Goal: Find specific page/section: Find specific page/section

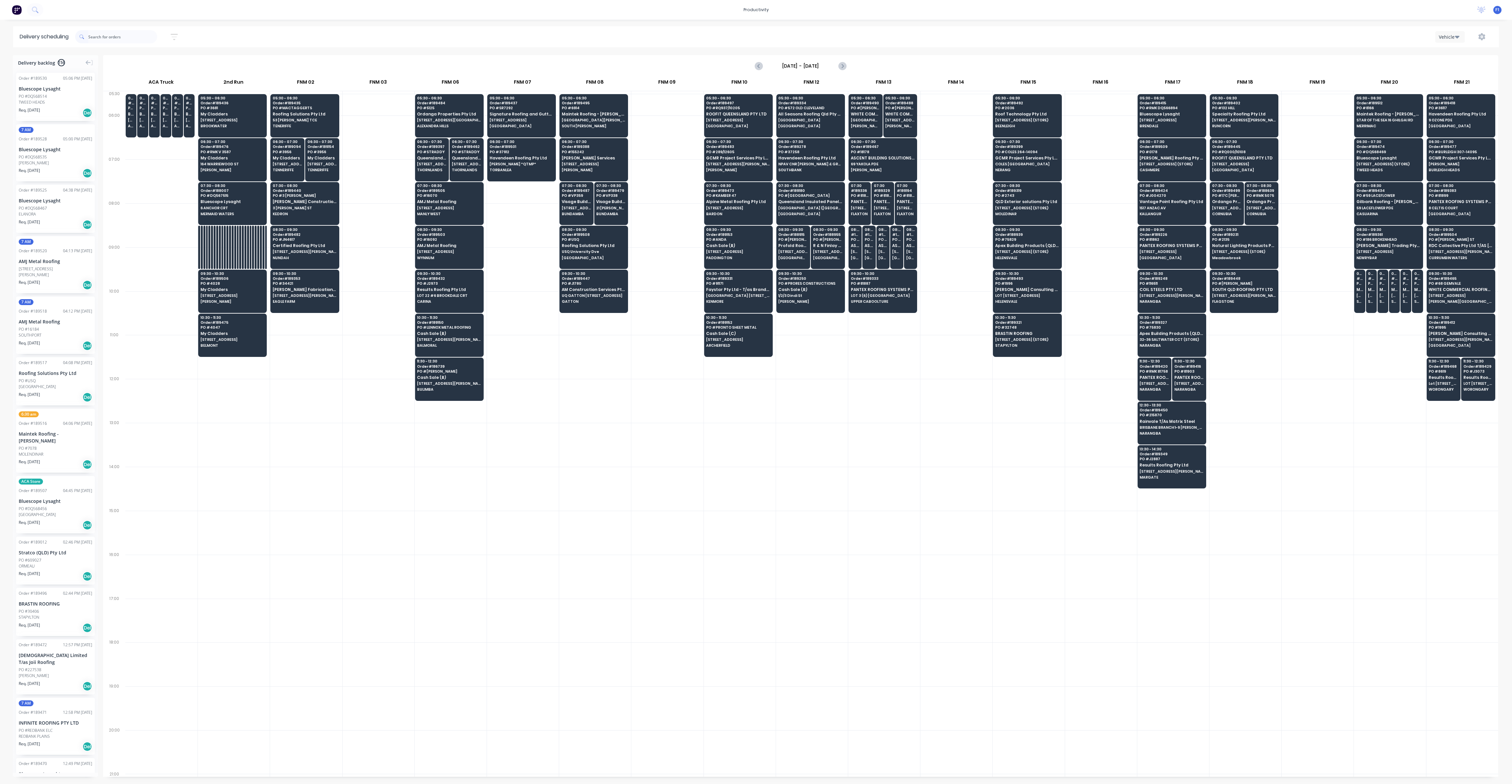
scroll to position [0, 1]
click at [316, 435] on div at bounding box center [306, 445] width 72 height 44
click at [113, 34] on input "text" at bounding box center [122, 36] width 69 height 13
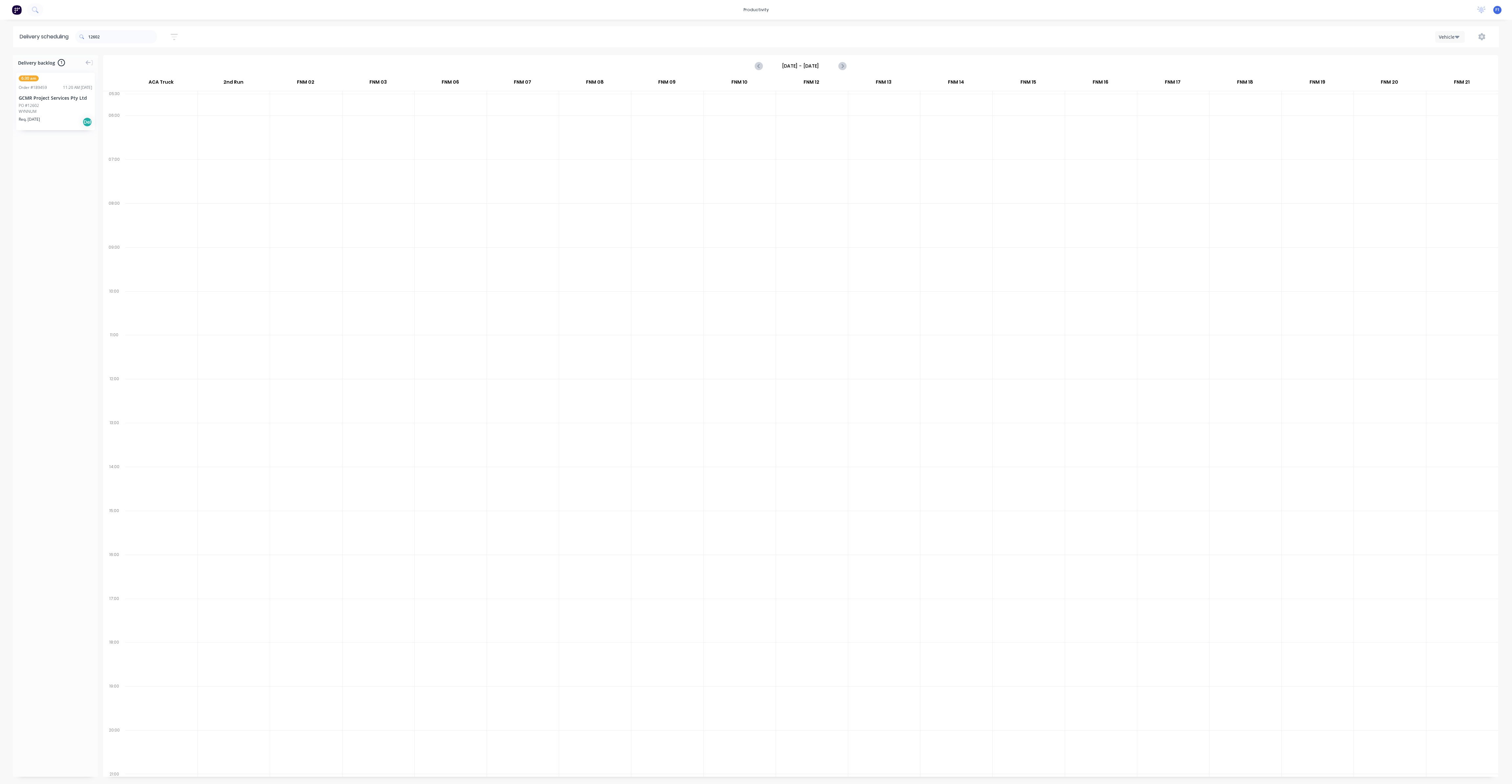
click at [60, 109] on div "WYNNUM" at bounding box center [55, 111] width 73 height 6
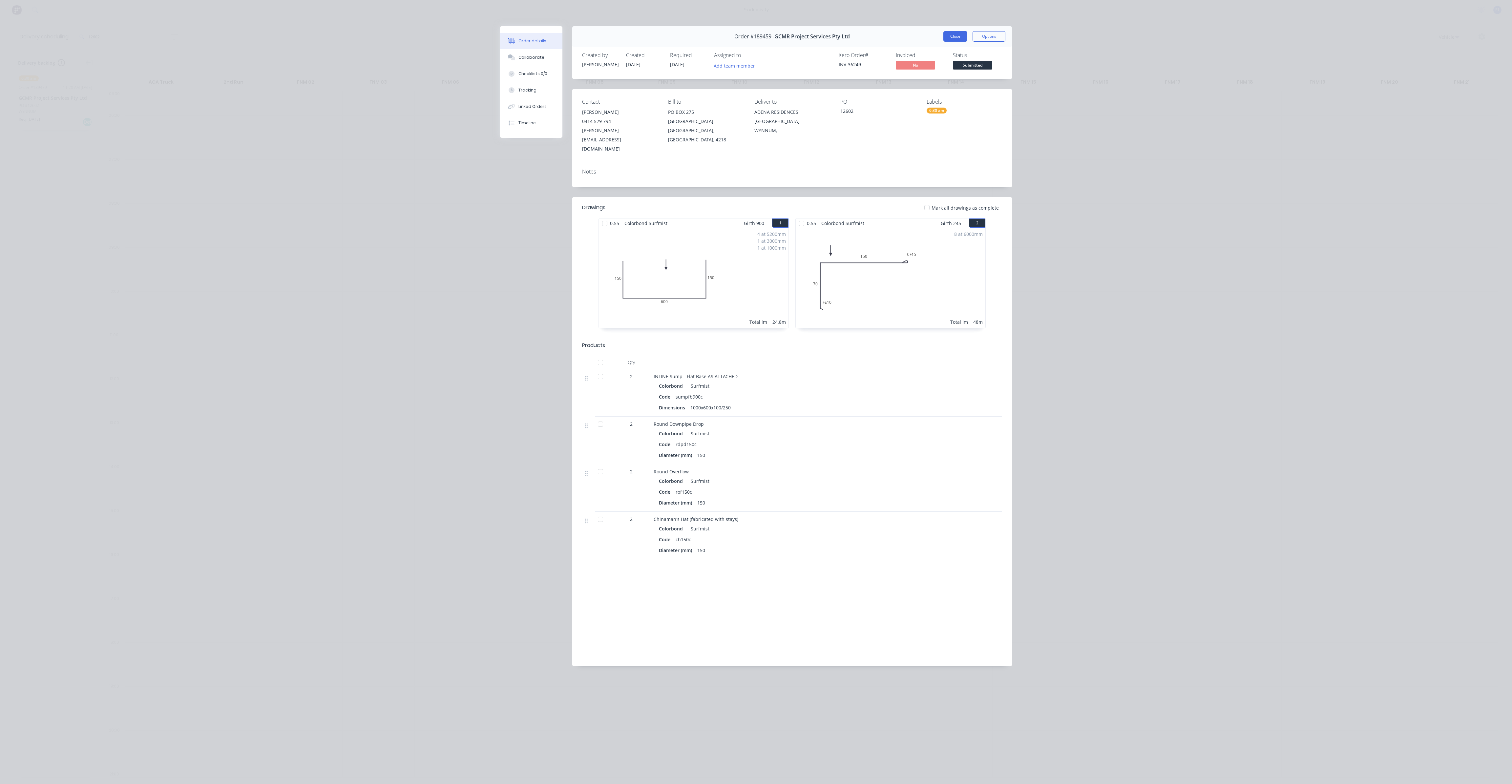
click at [947, 32] on button "Close" at bounding box center [955, 36] width 24 height 11
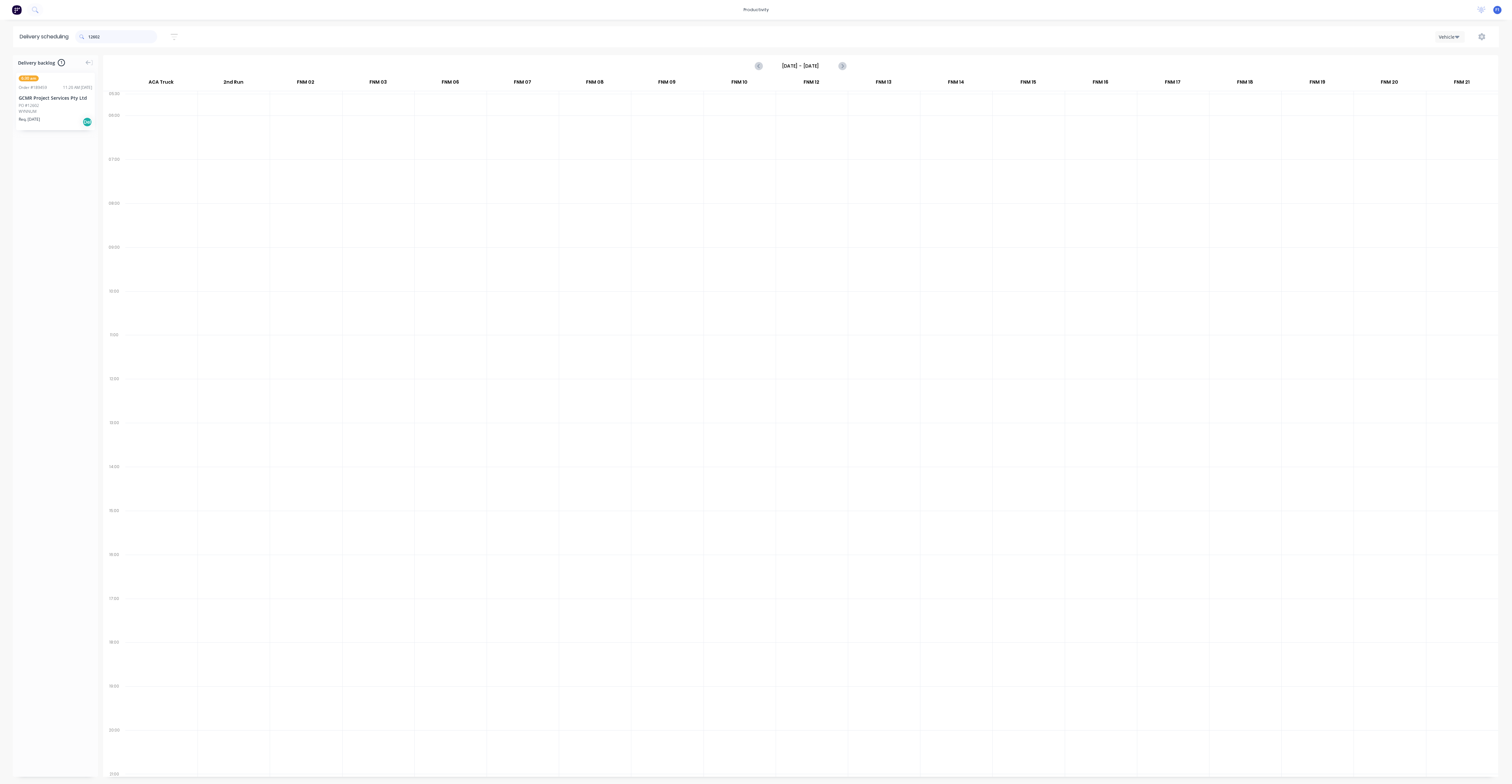
click at [119, 41] on input "12602" at bounding box center [122, 36] width 69 height 13
type input "1"
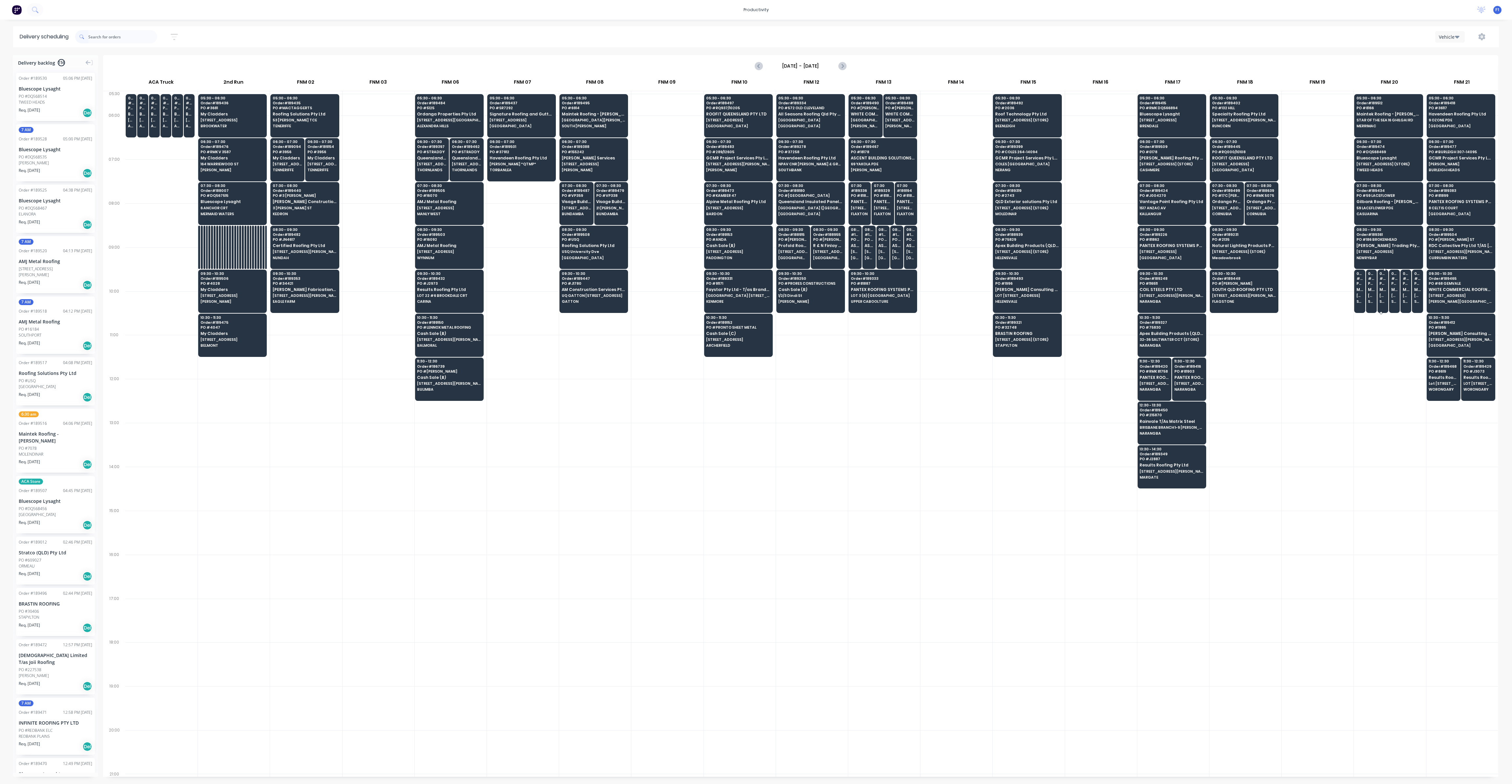
click at [1382, 290] on div "09:30 # 189021 PO # 102862 METROLL LISMORE 29 [PERSON_NAME] (STORE) [GEOGRAPHIC…" at bounding box center [1382, 288] width 10 height 37
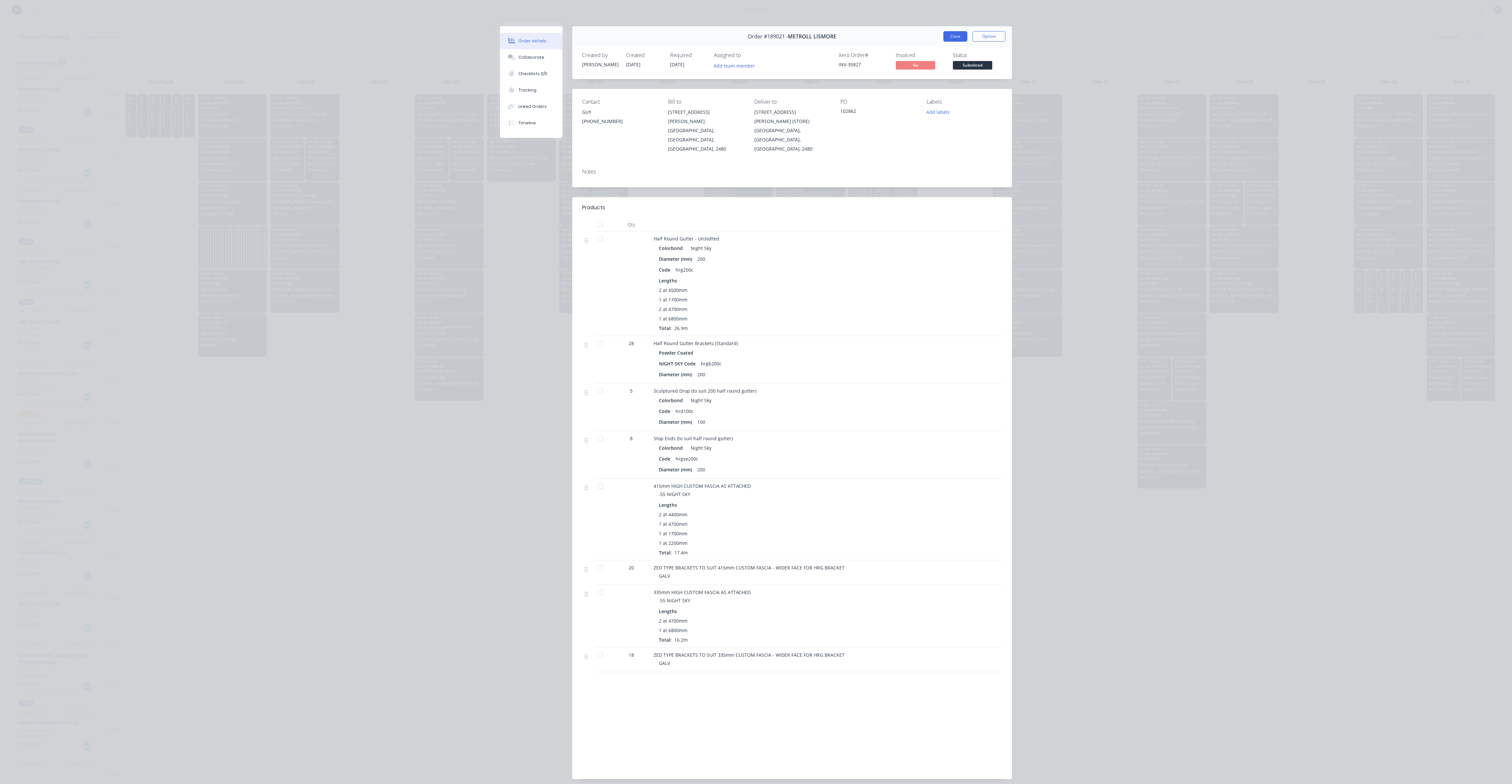
click at [957, 38] on button "Close" at bounding box center [955, 36] width 24 height 11
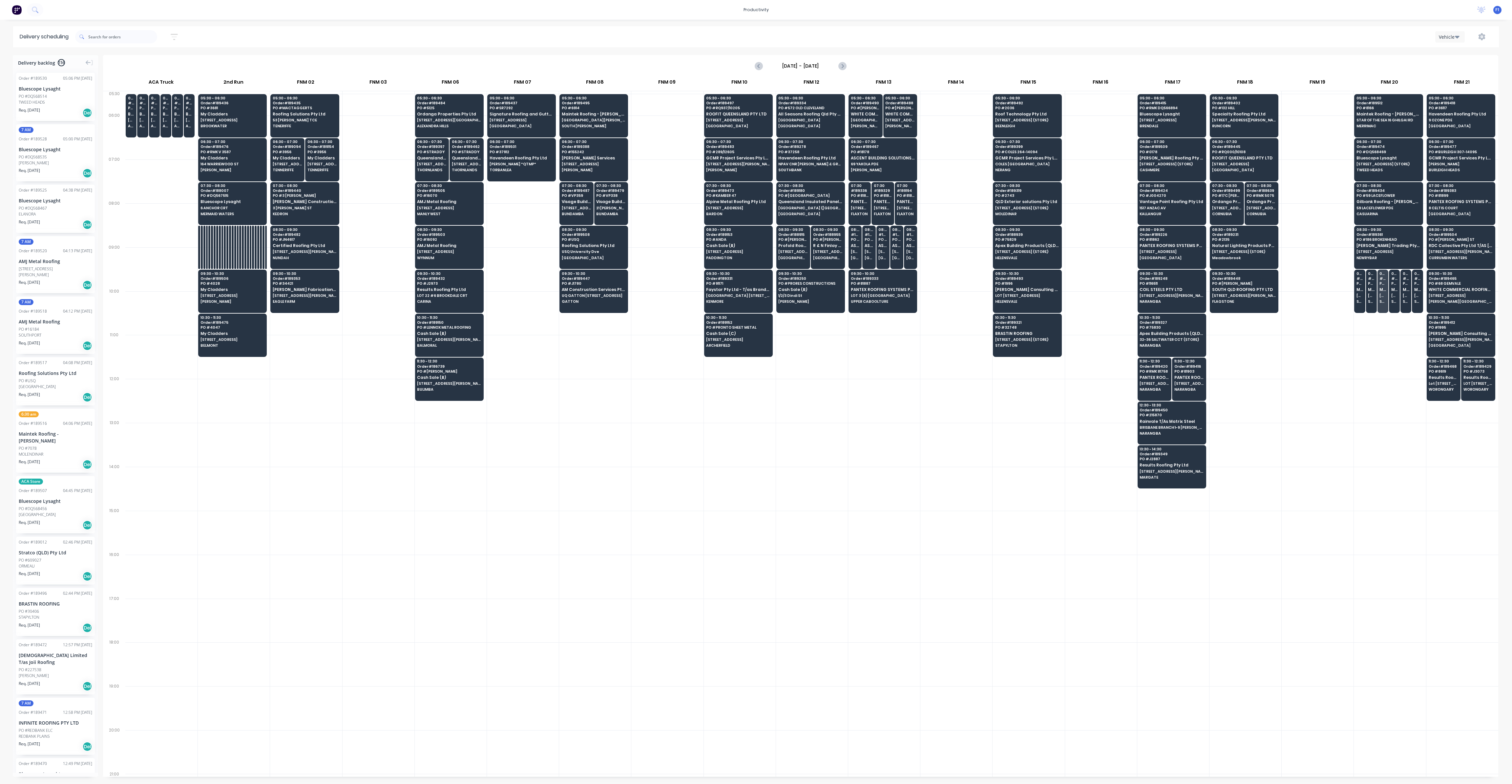
click at [157, 40] on div at bounding box center [116, 36] width 82 height 13
click at [151, 38] on input "text" at bounding box center [122, 36] width 69 height 13
type input "602"
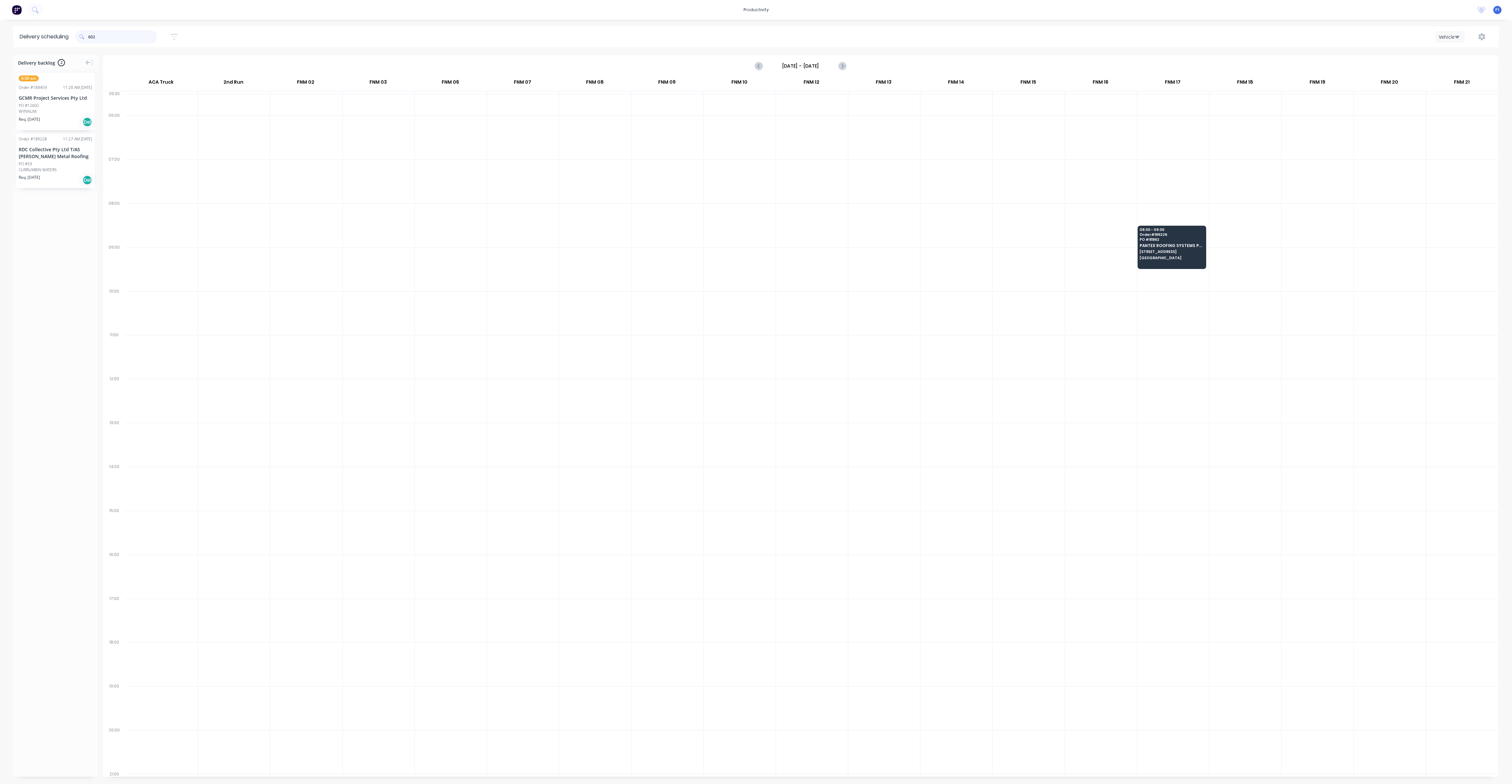
drag, startPoint x: 119, startPoint y: 38, endPoint x: 79, endPoint y: 36, distance: 40.0
click at [79, 36] on div "602" at bounding box center [116, 36] width 82 height 13
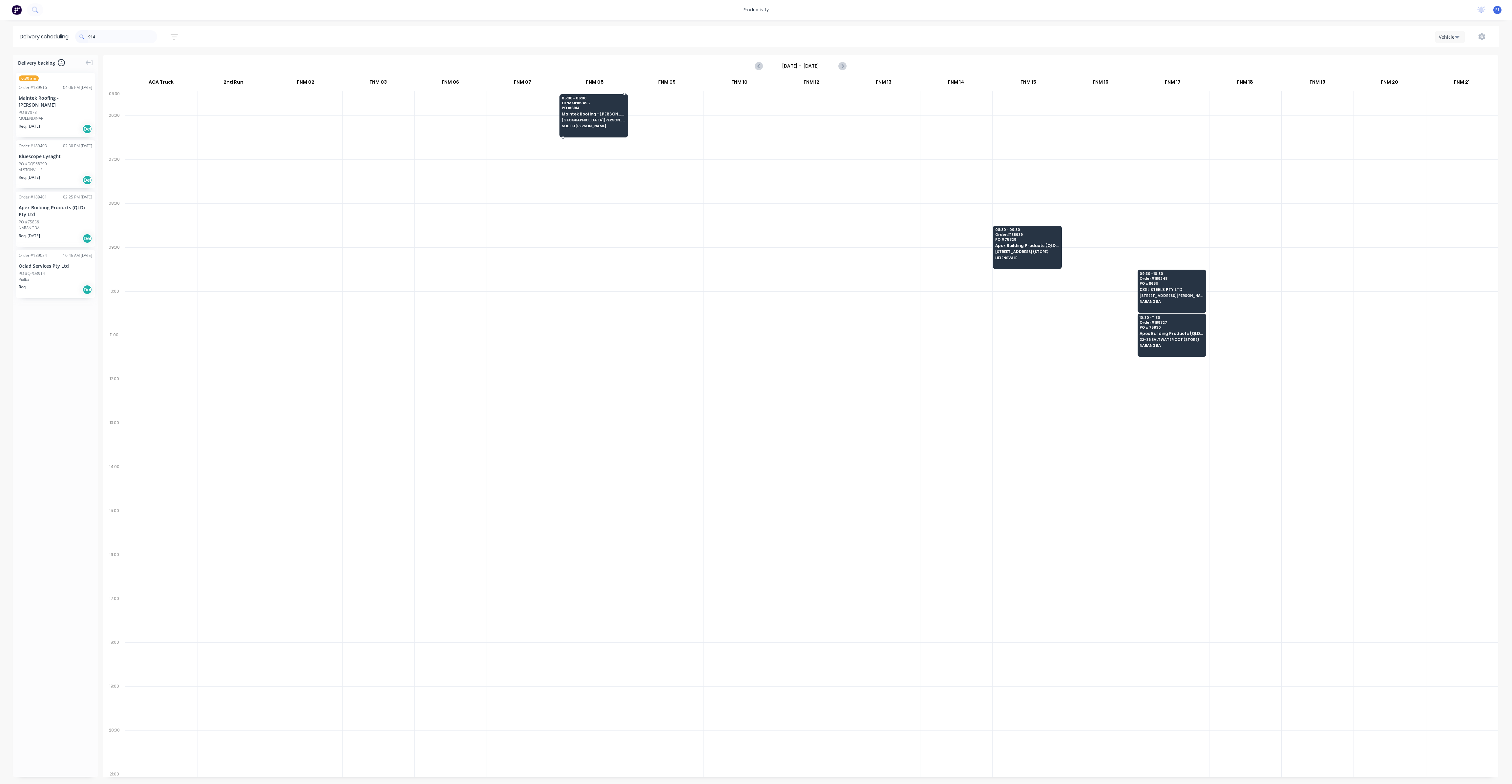
click at [573, 115] on span "Maintek Roofing - [PERSON_NAME]" at bounding box center [593, 114] width 63 height 4
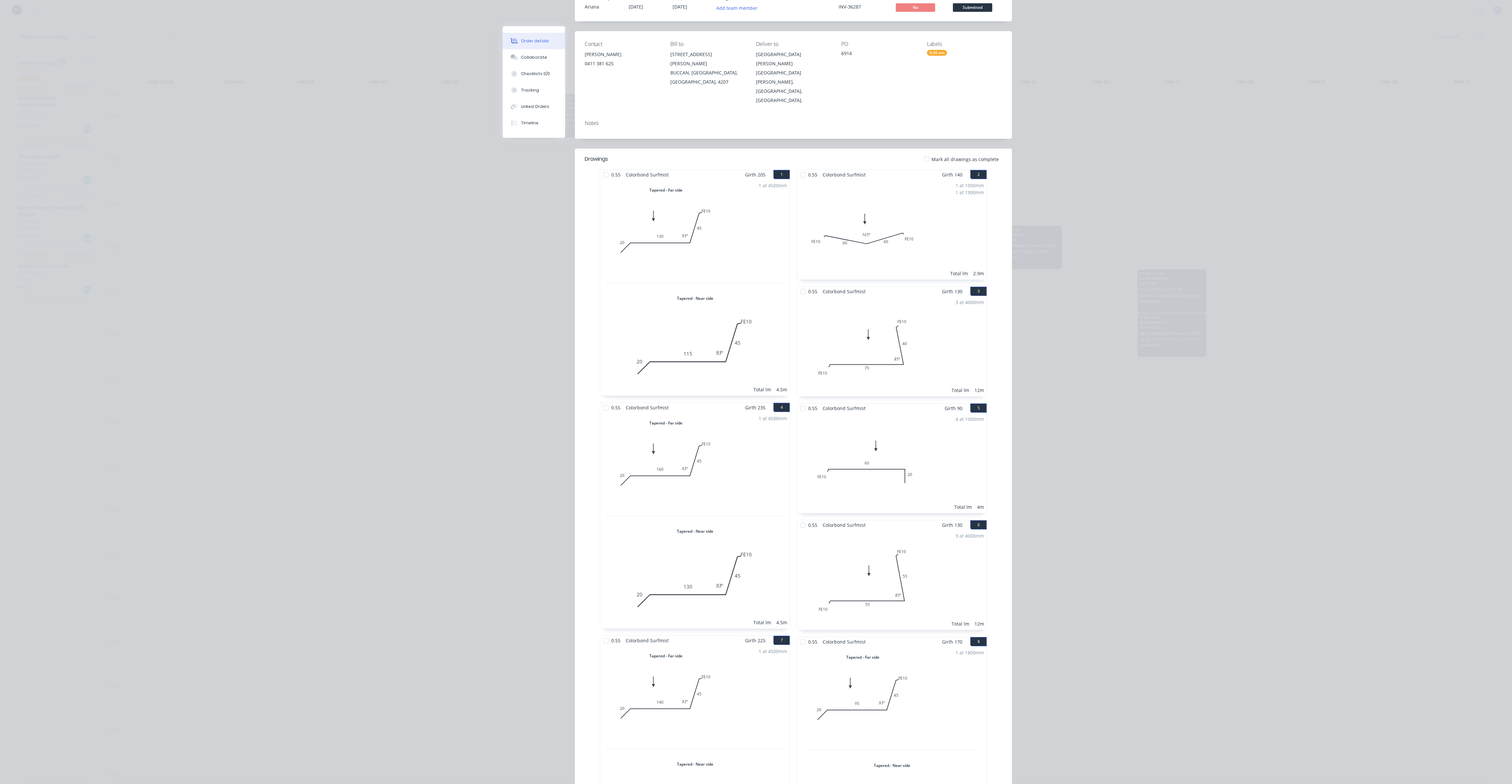
scroll to position [0, 0]
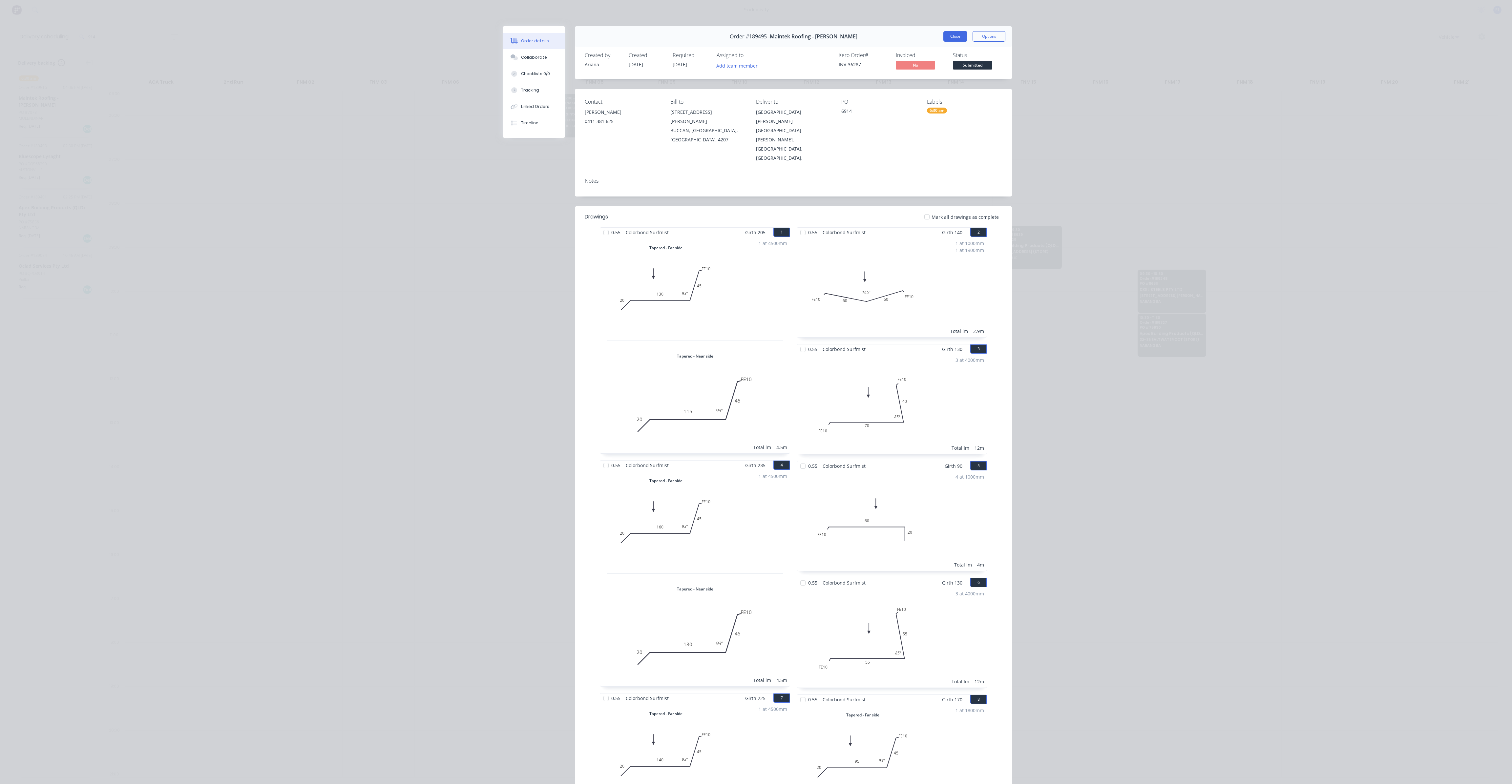
click at [951, 35] on button "Close" at bounding box center [955, 36] width 24 height 11
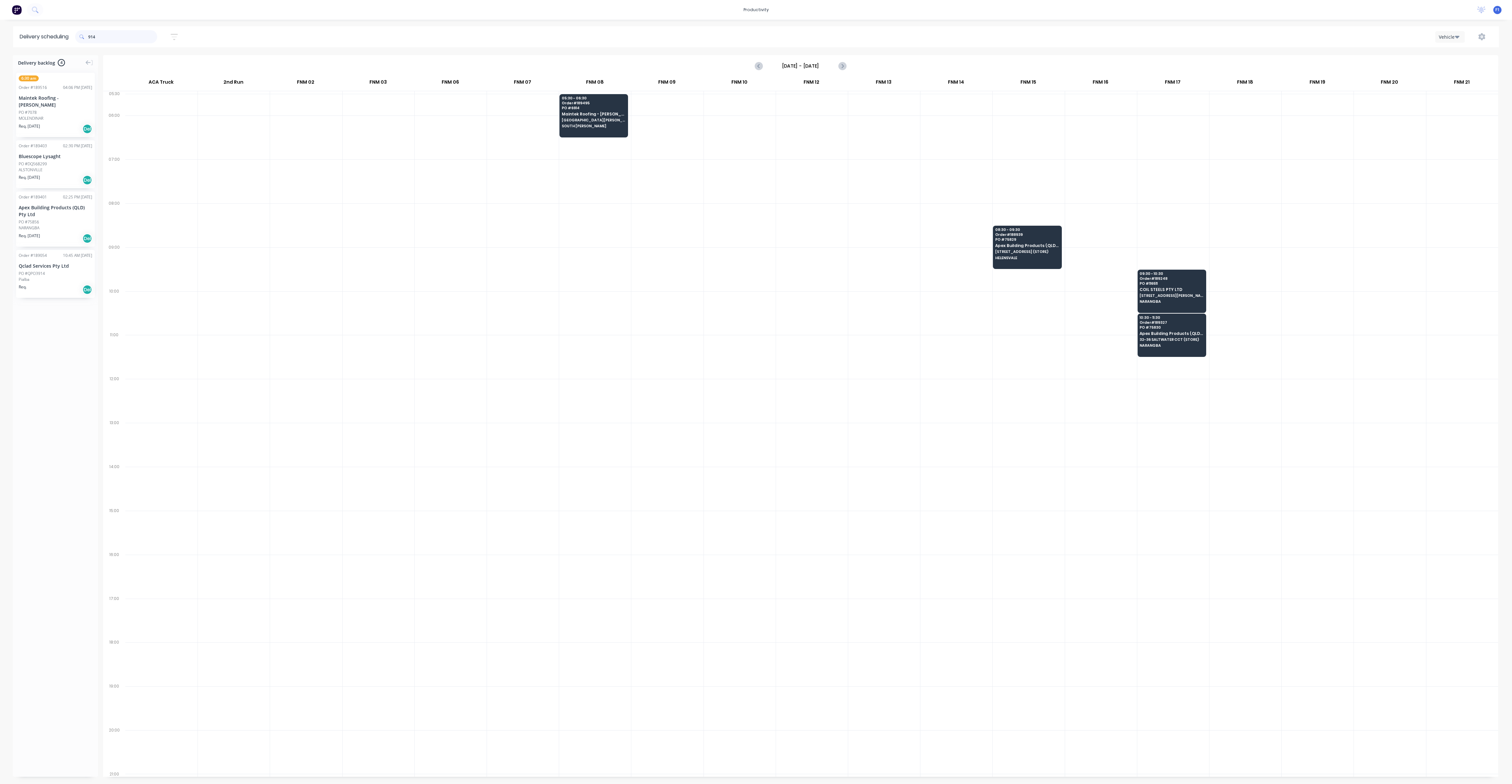
drag, startPoint x: 115, startPoint y: 40, endPoint x: 90, endPoint y: 42, distance: 25.1
click at [92, 42] on input "914" at bounding box center [122, 36] width 69 height 13
type input "9"
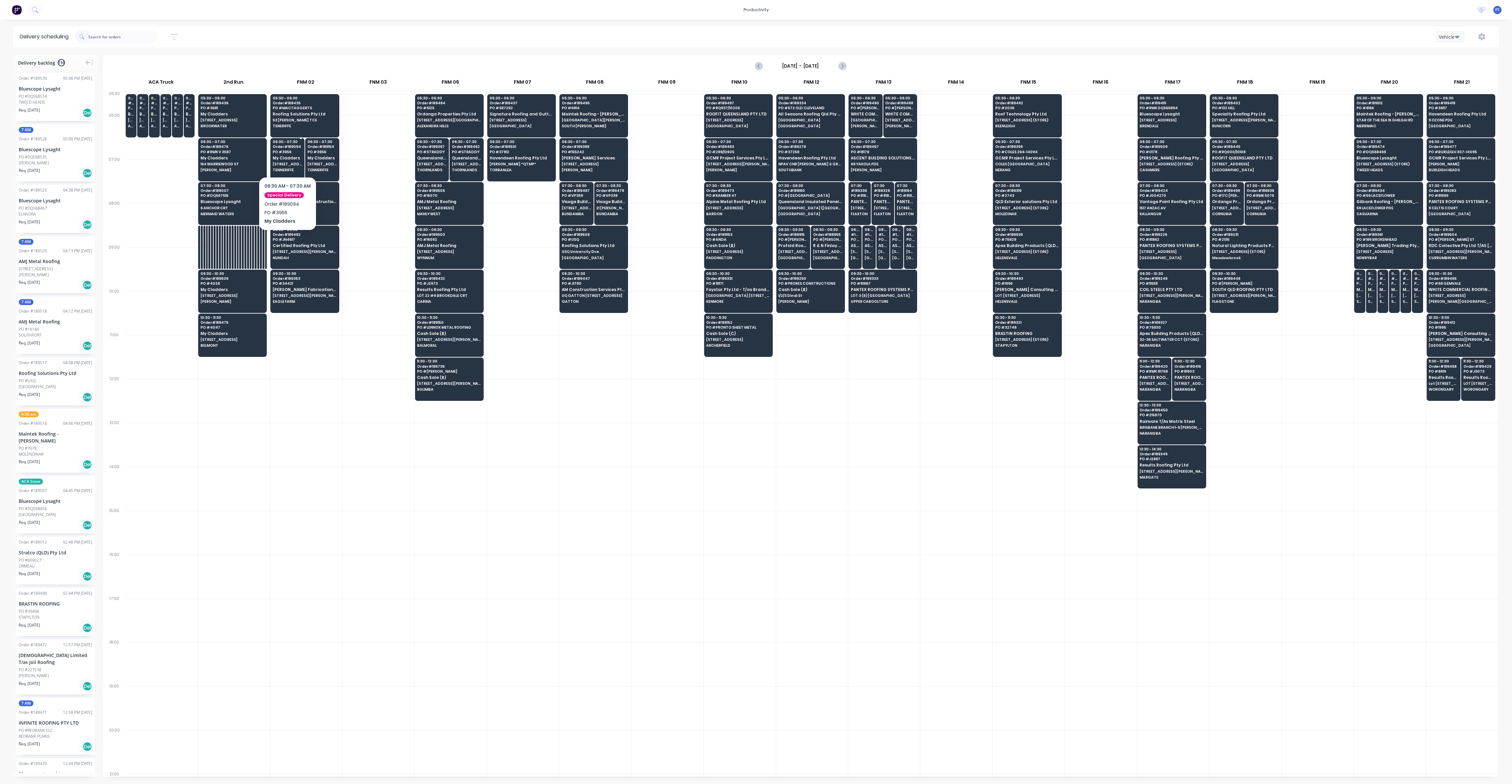
click at [285, 157] on span "My Cladders" at bounding box center [288, 158] width 29 height 4
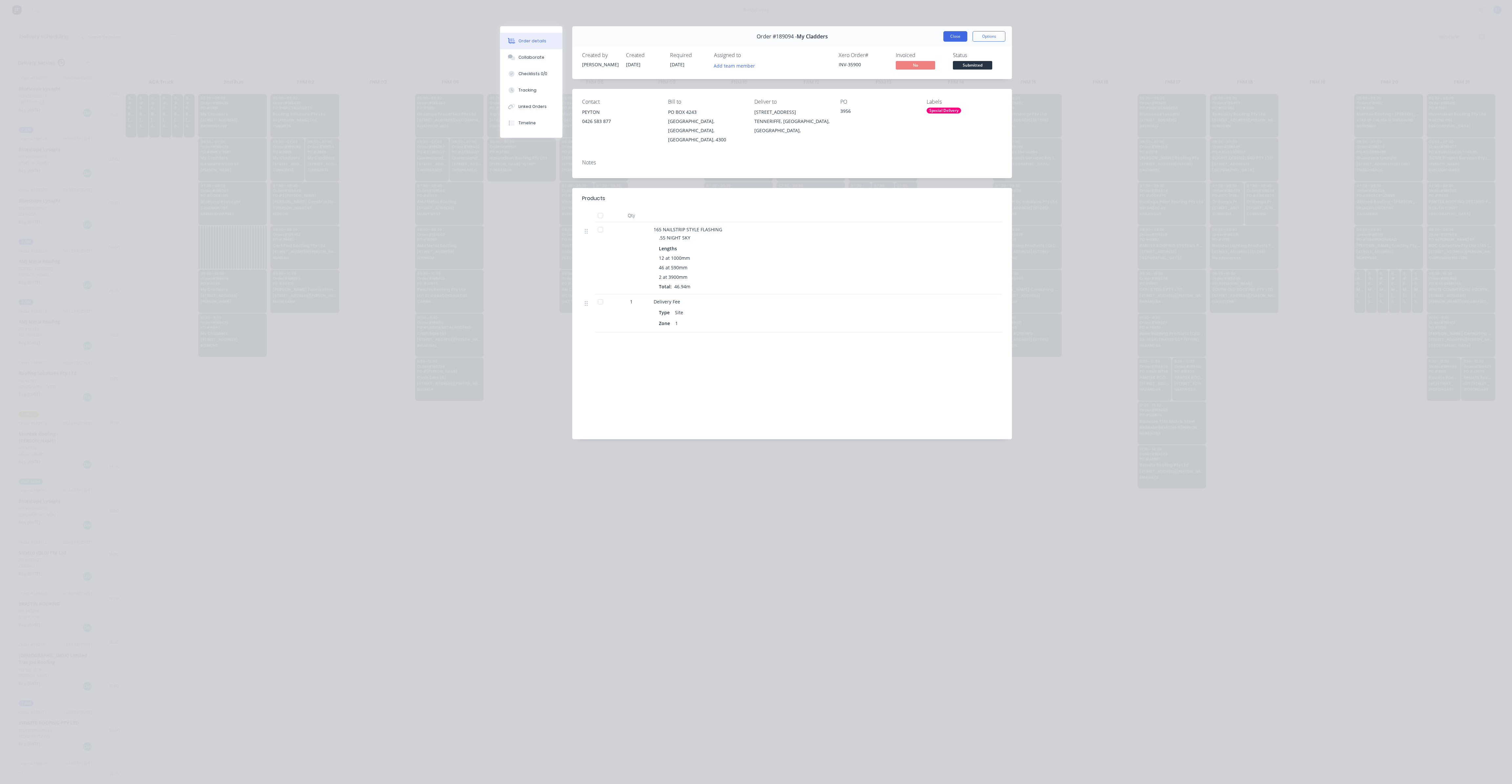
click at [960, 35] on button "Close" at bounding box center [955, 36] width 24 height 11
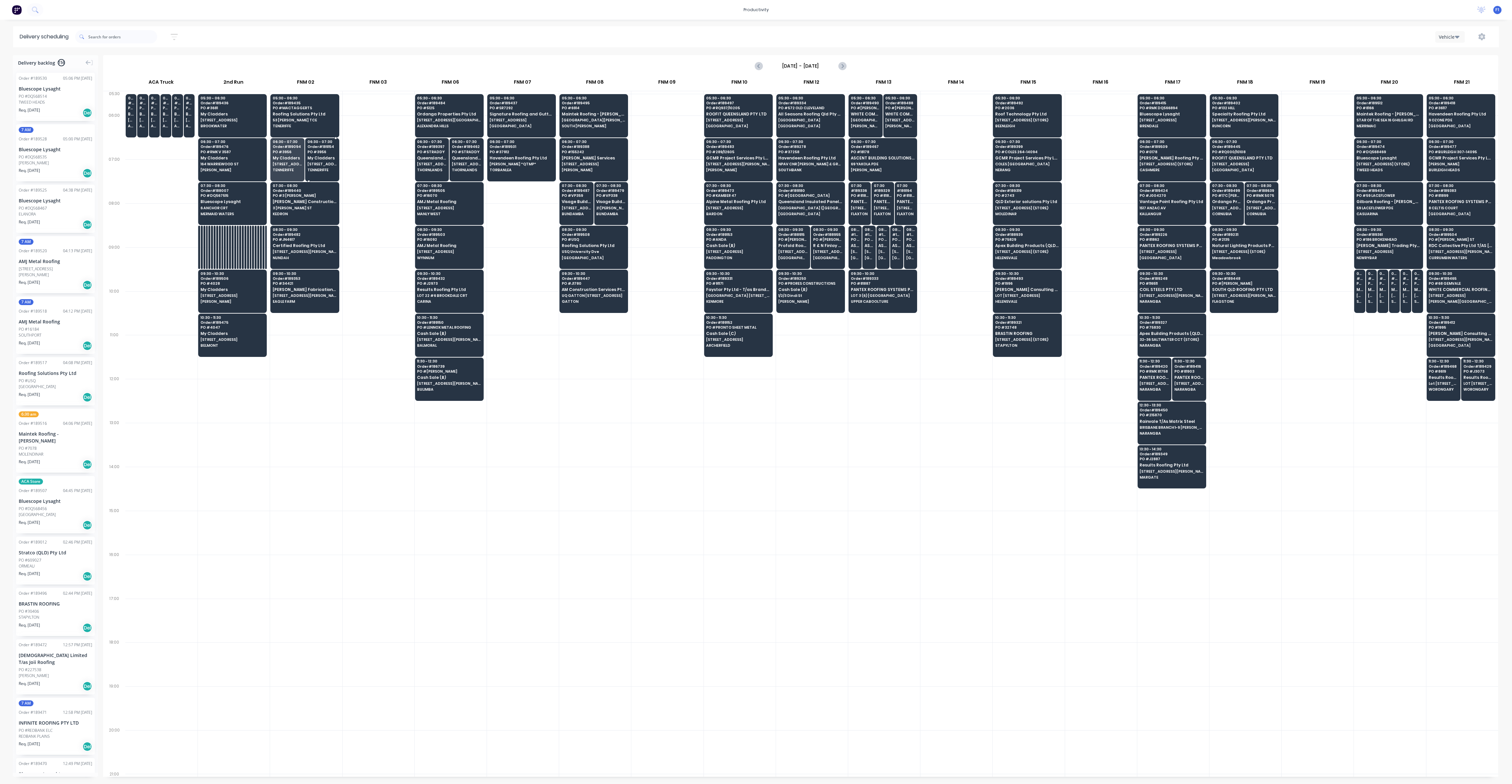
click at [322, 163] on span "[STREET_ADDRESS]" at bounding box center [322, 164] width 29 height 4
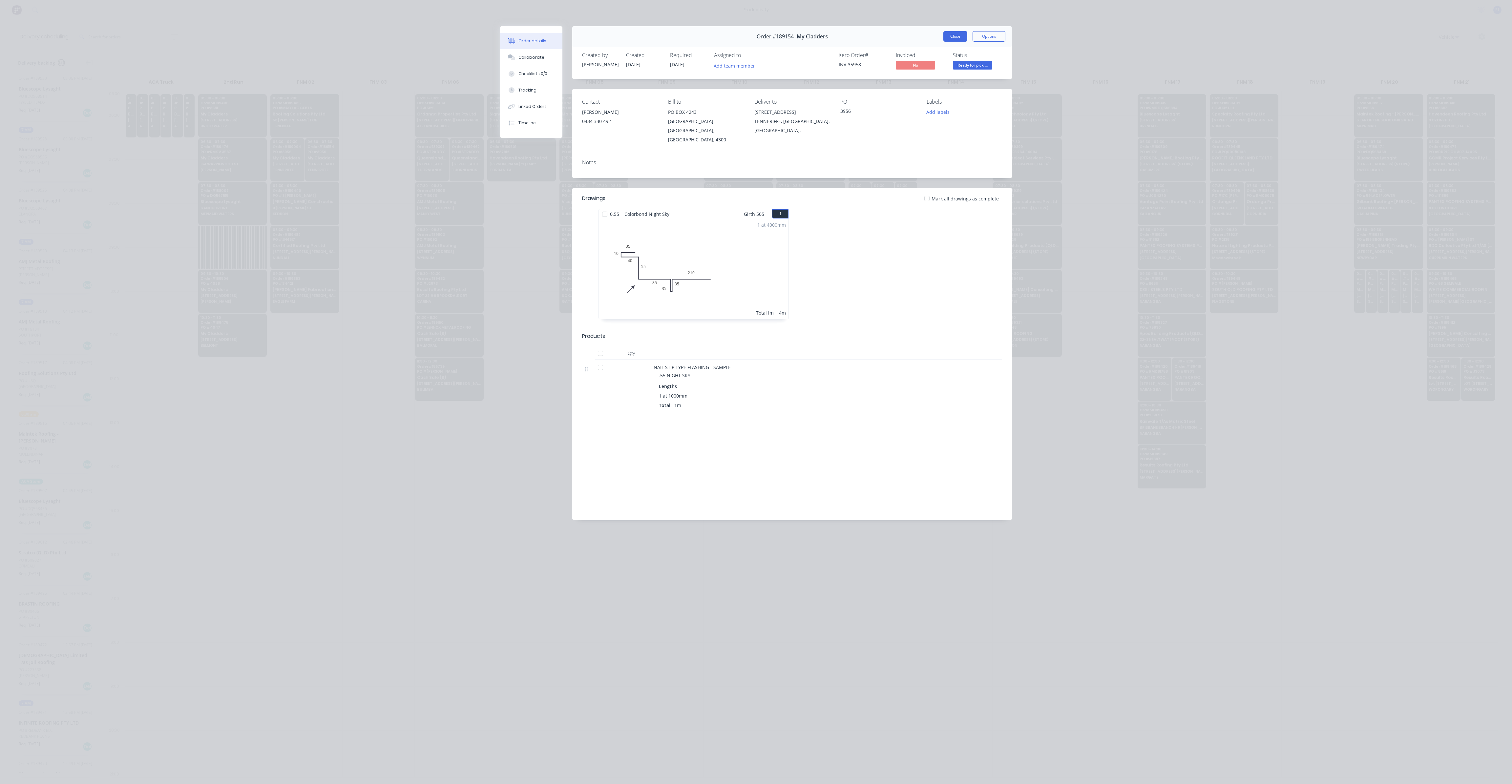
click at [960, 36] on button "Close" at bounding box center [955, 36] width 24 height 11
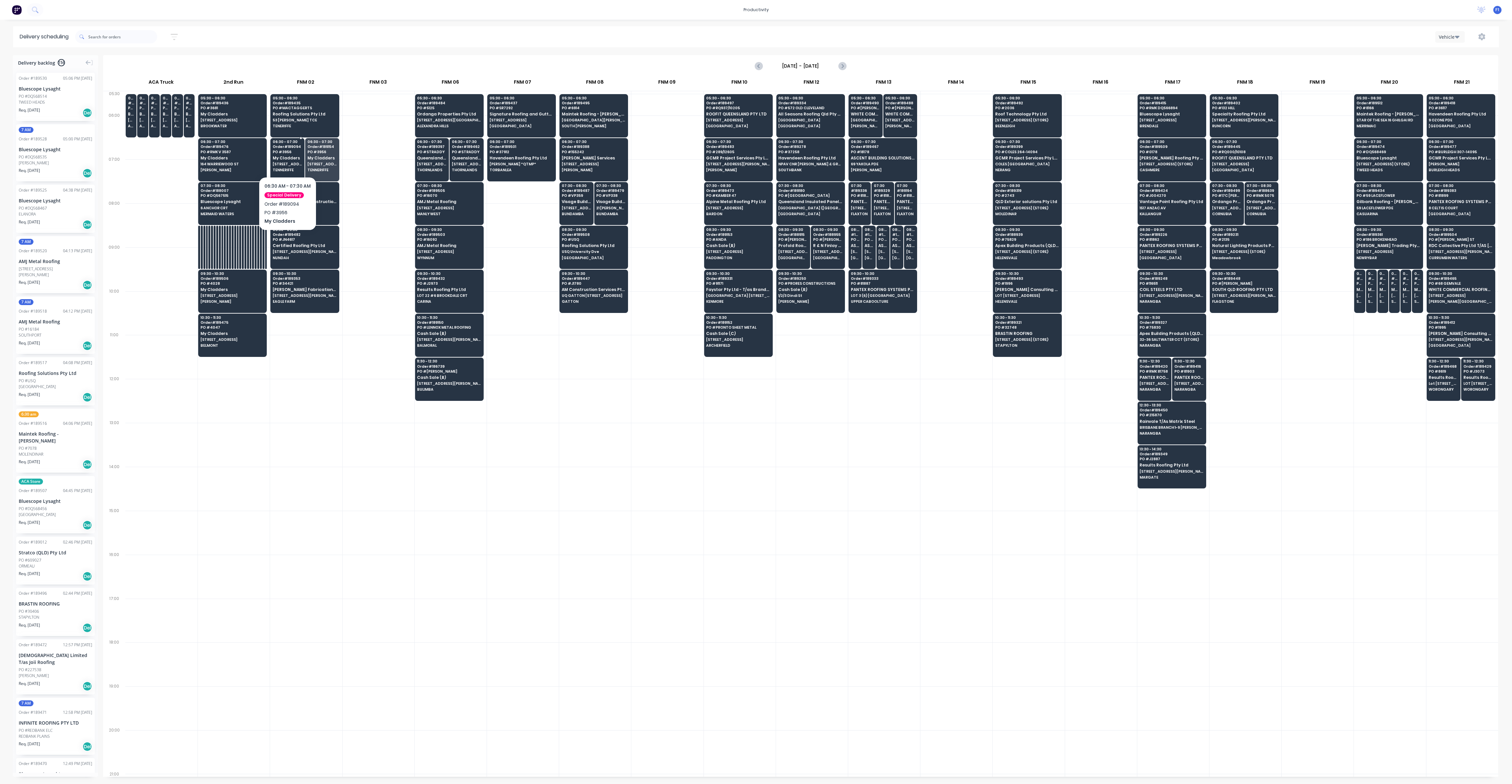
click at [290, 157] on span "My Cladders" at bounding box center [288, 158] width 29 height 4
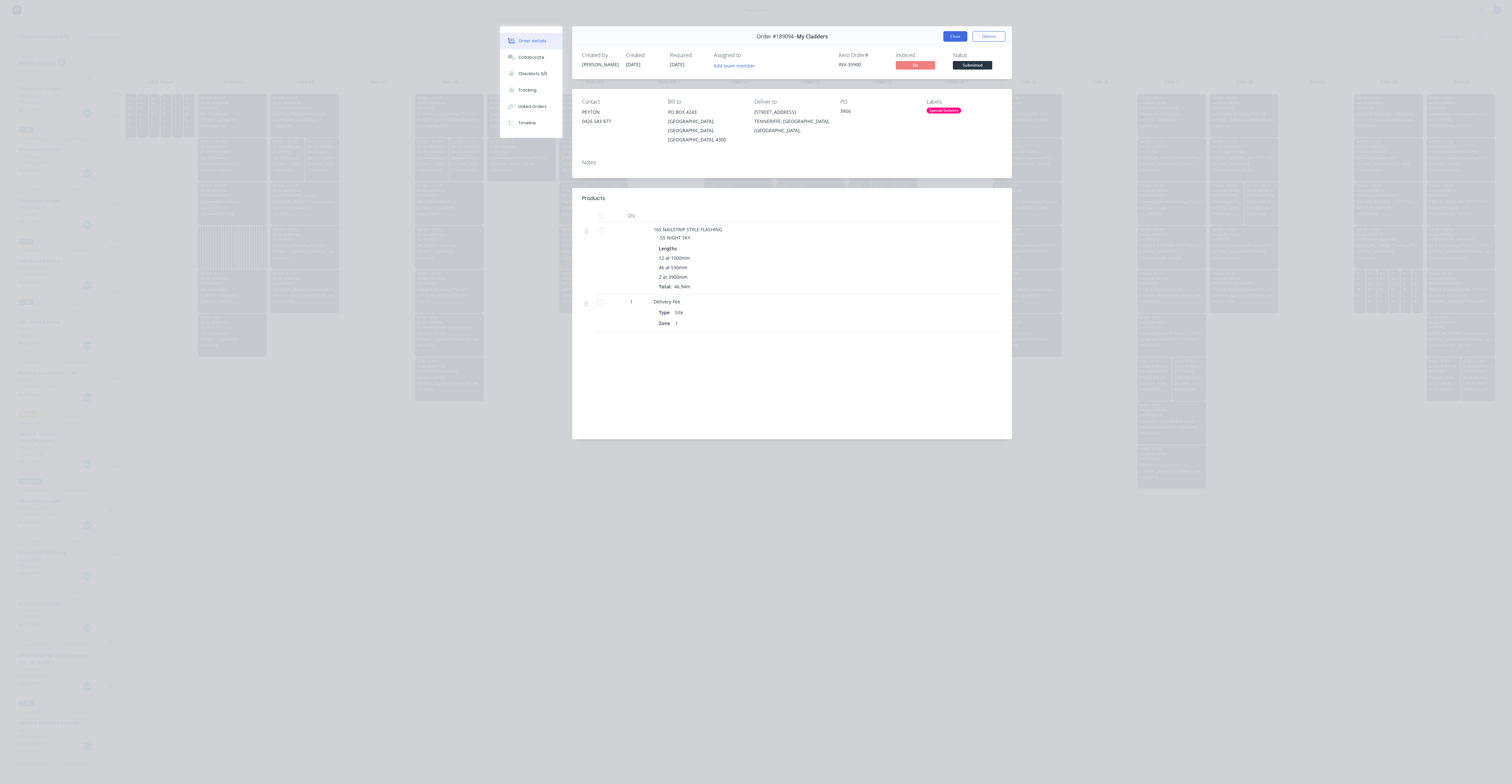
click at [962, 38] on button "Close" at bounding box center [955, 36] width 24 height 11
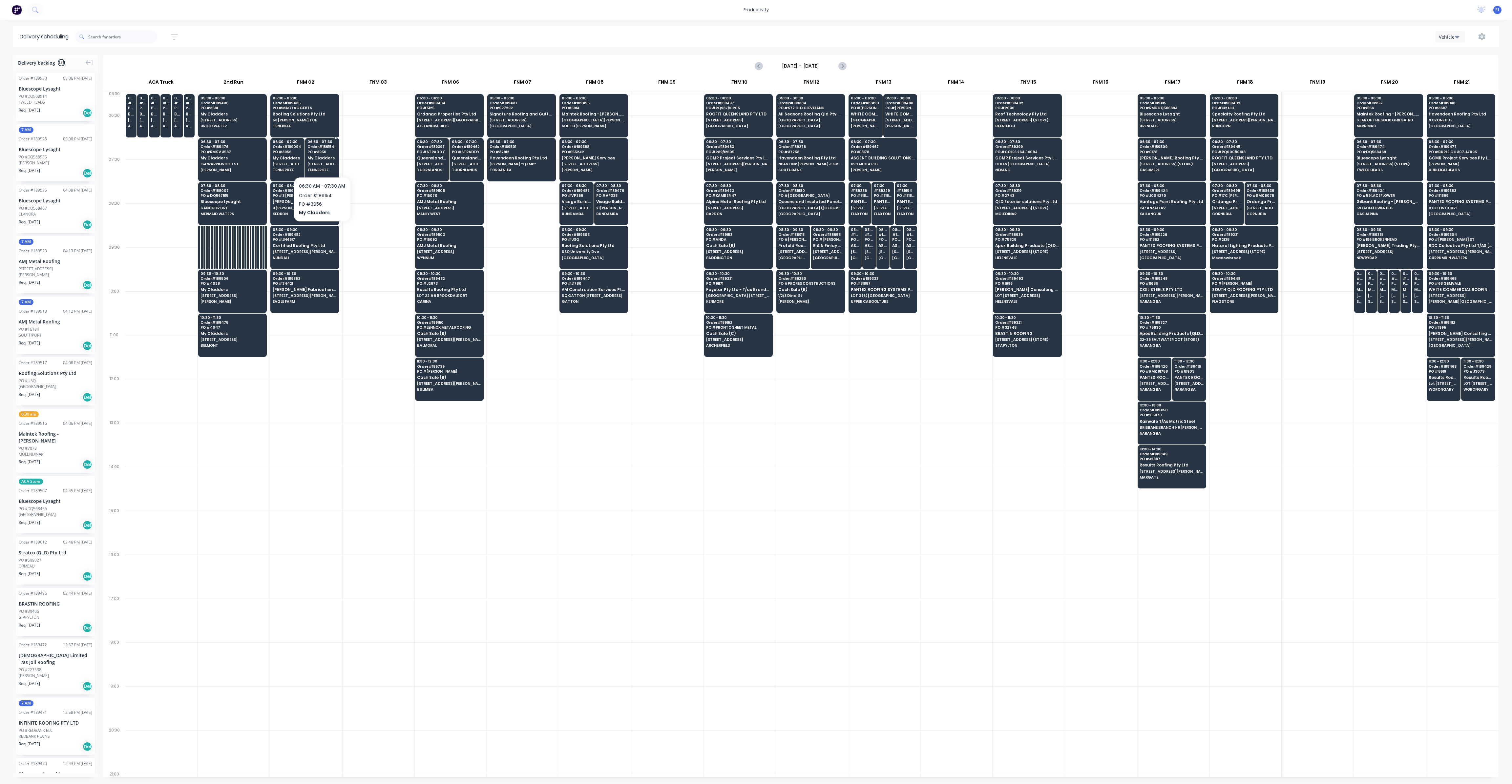
click at [316, 164] on span "[STREET_ADDRESS]" at bounding box center [322, 164] width 29 height 4
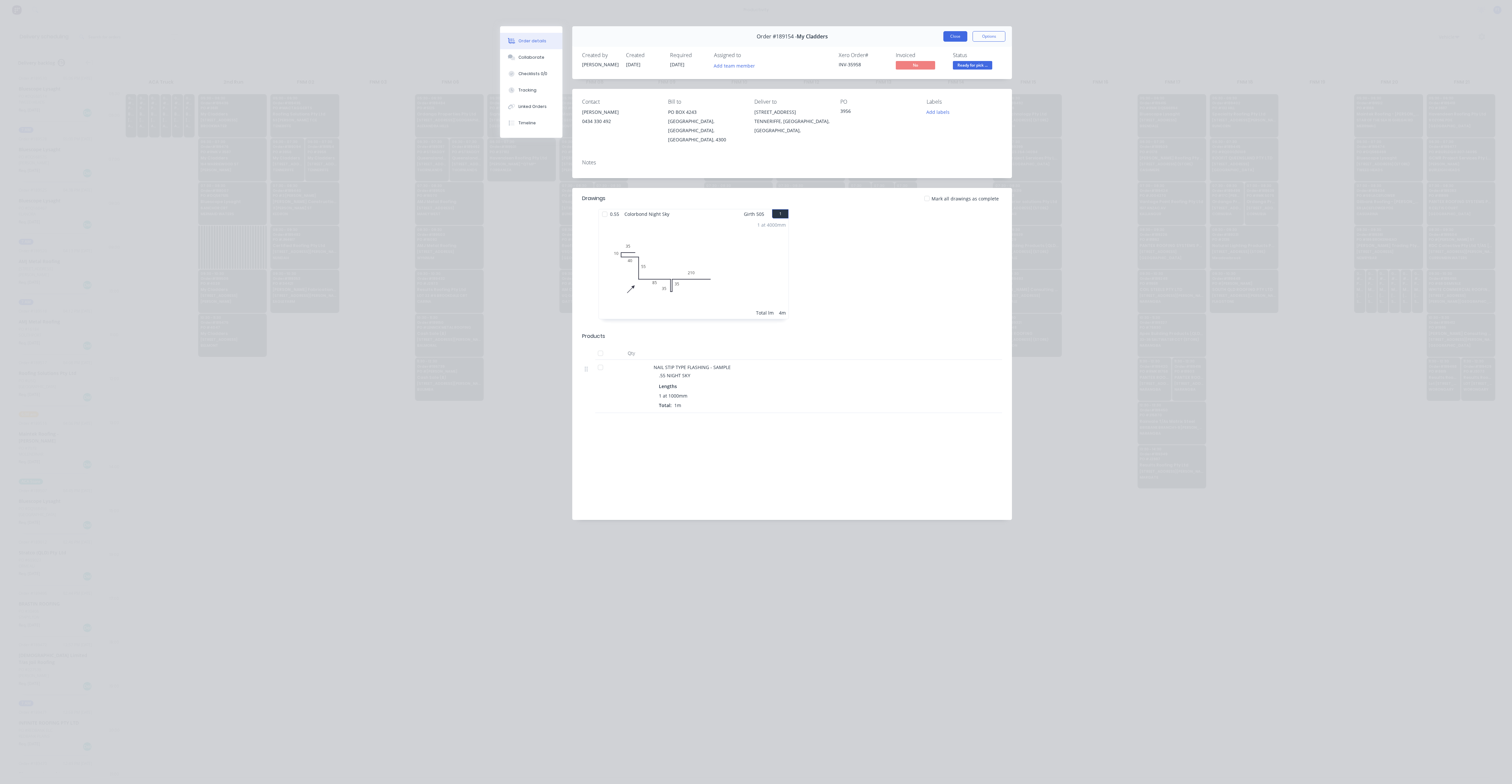
click at [957, 33] on button "Close" at bounding box center [955, 36] width 24 height 11
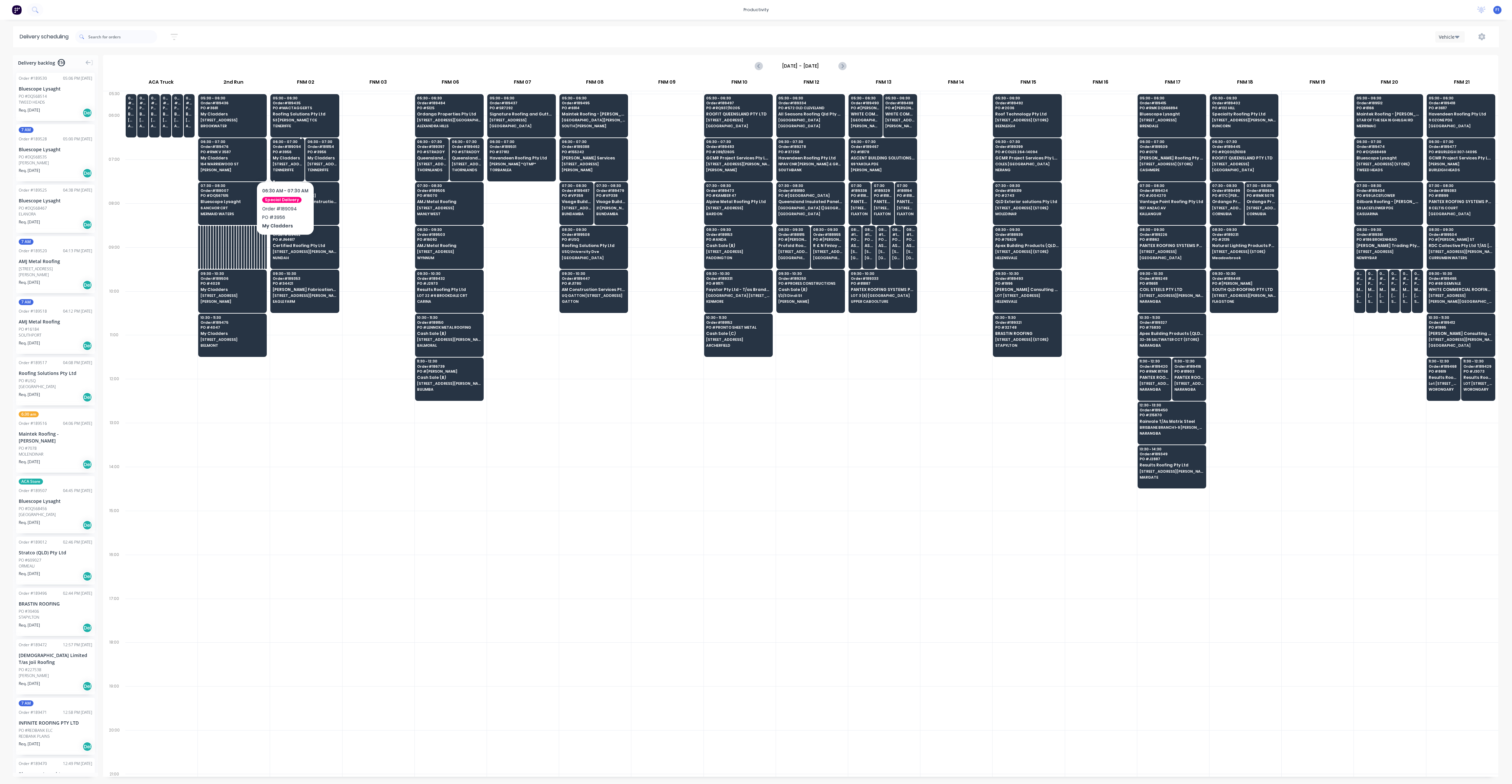
click at [285, 162] on span "[STREET_ADDRESS]" at bounding box center [288, 164] width 29 height 4
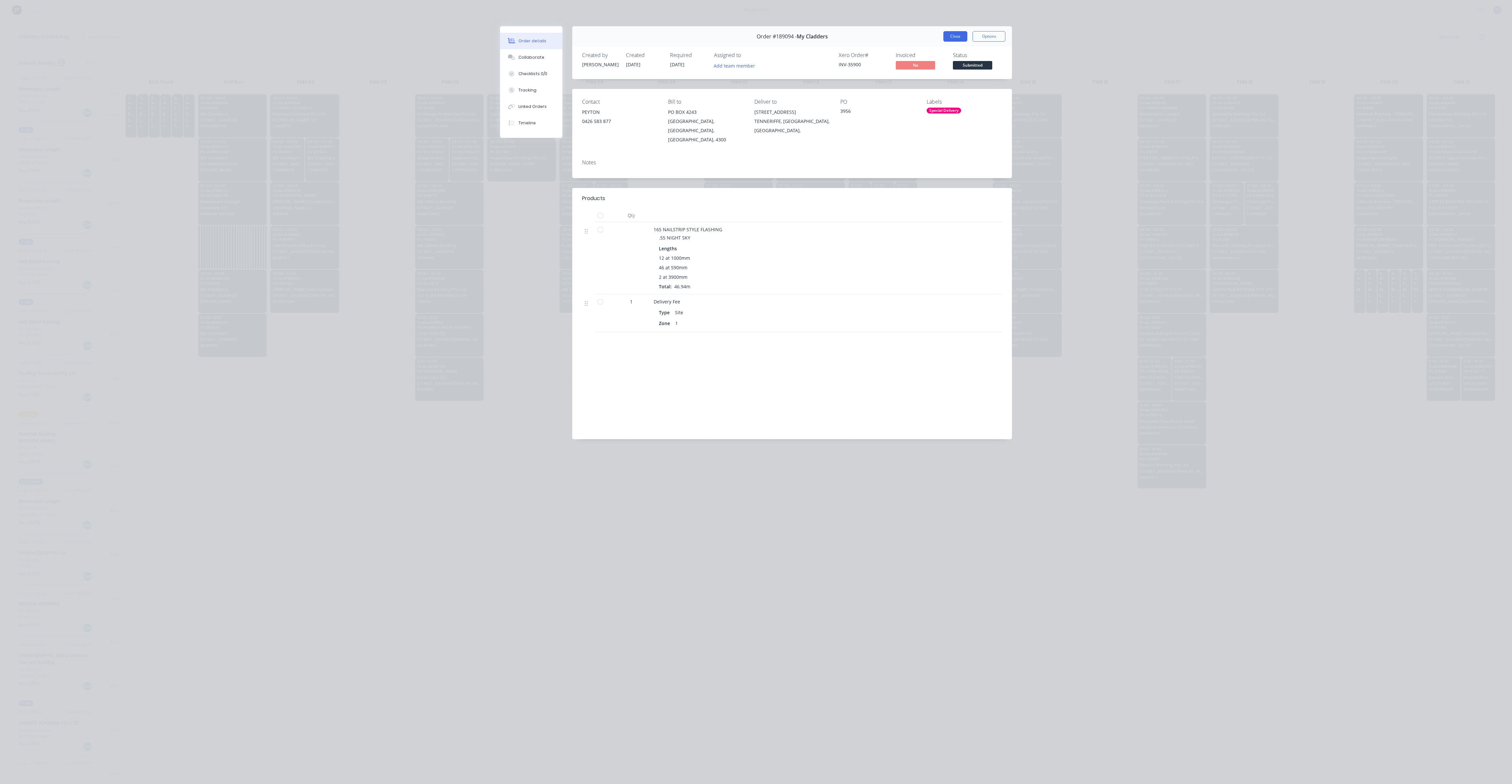
click at [965, 38] on button "Close" at bounding box center [955, 36] width 24 height 11
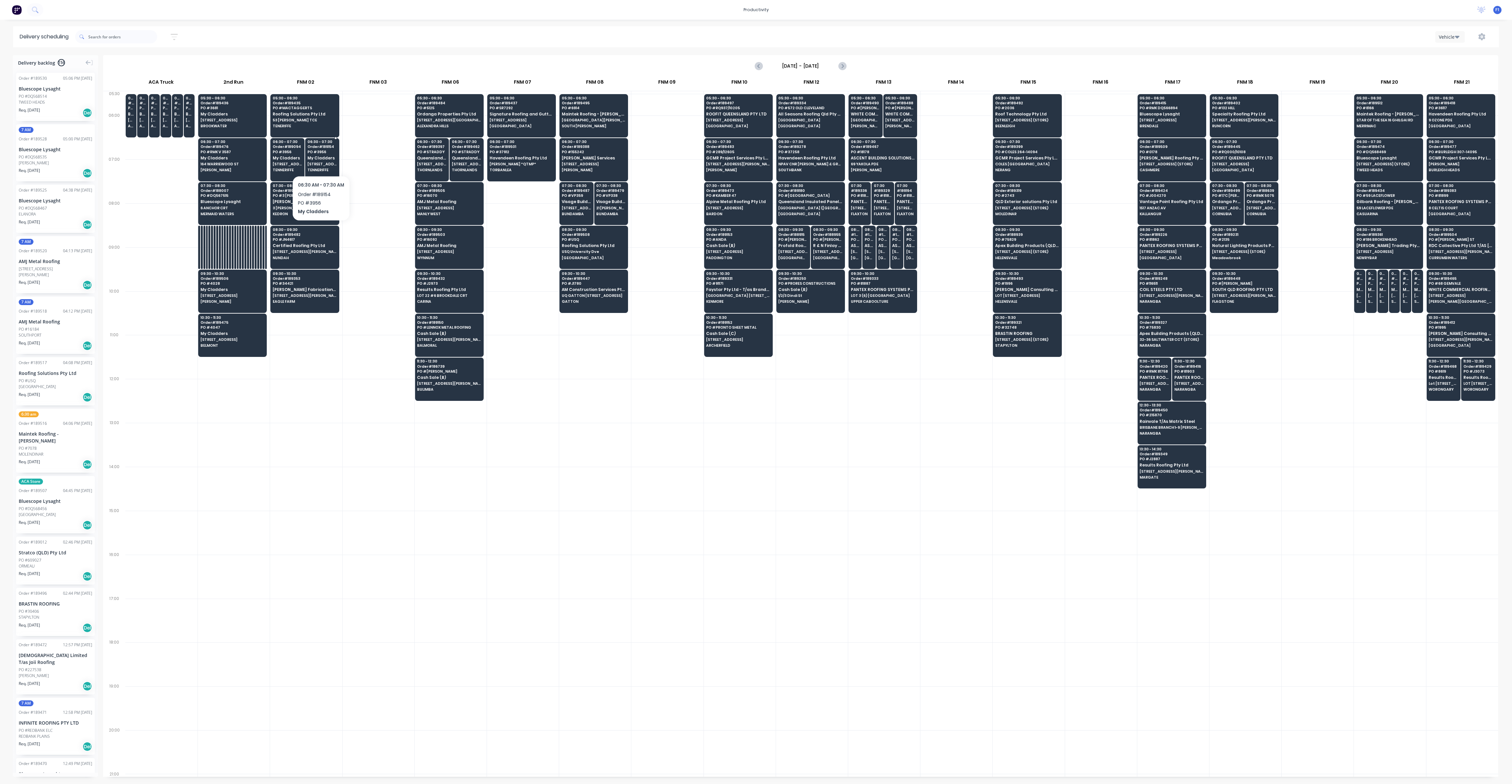
click at [320, 158] on span "My Cladders" at bounding box center [322, 158] width 29 height 4
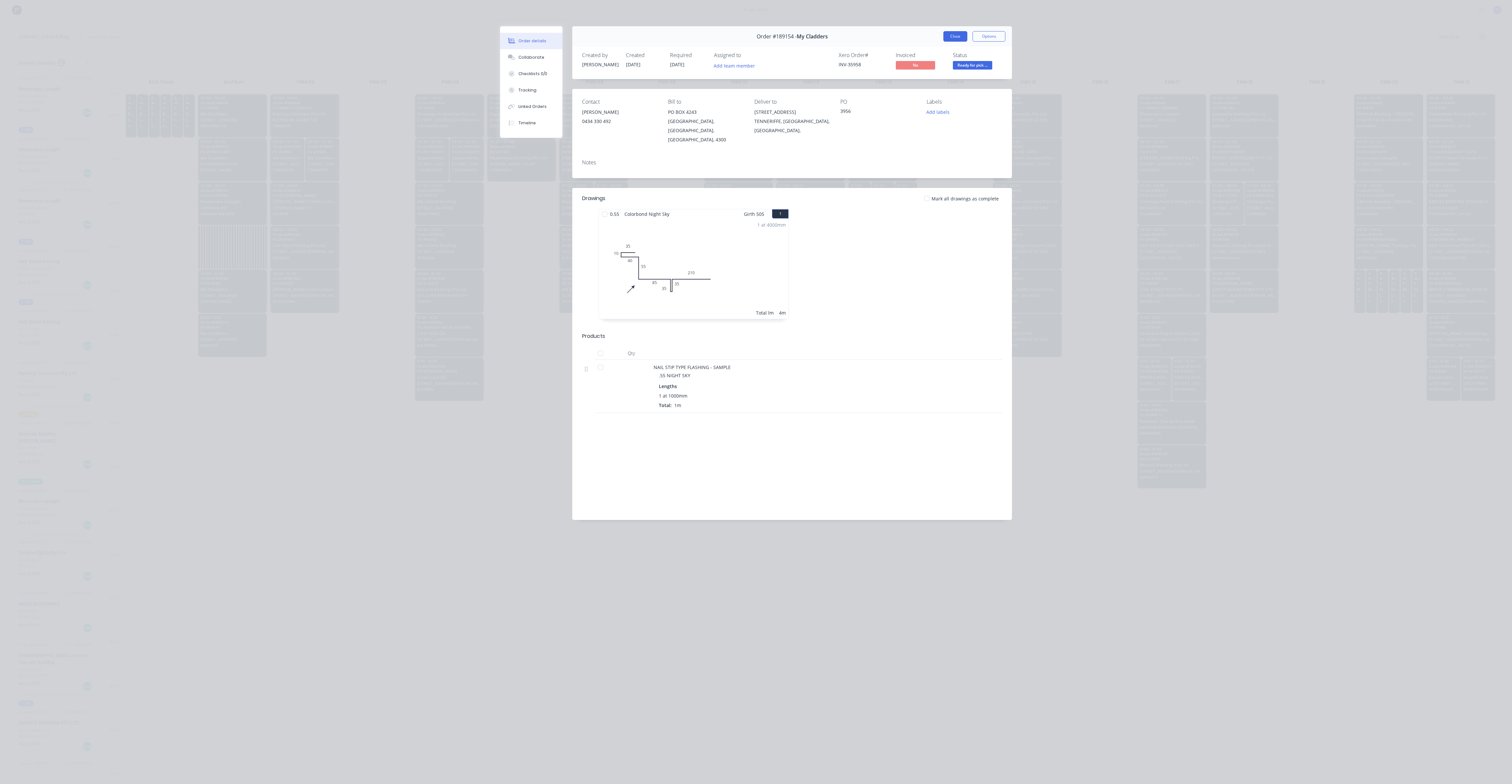
click at [951, 33] on button "Close" at bounding box center [955, 36] width 24 height 11
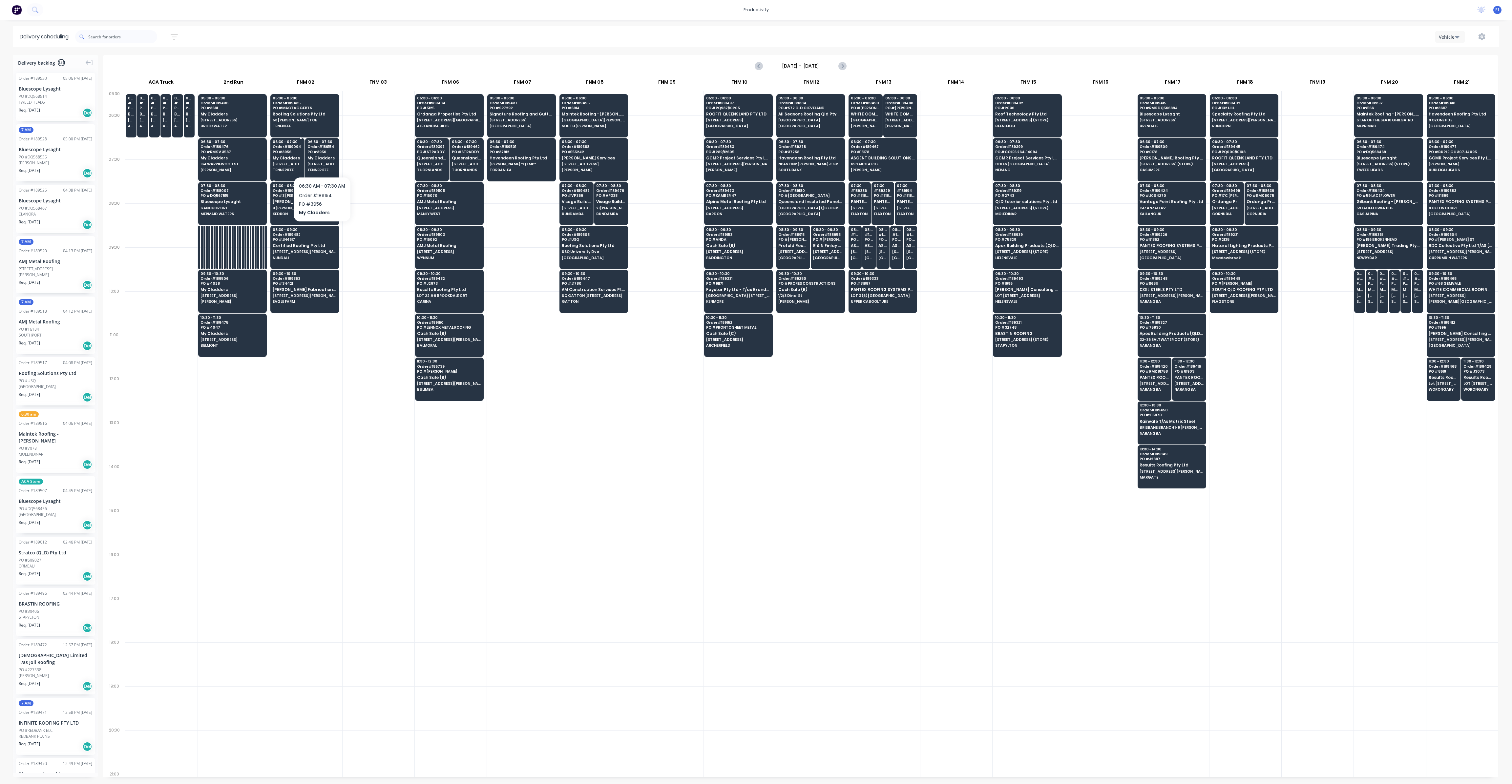
click at [298, 162] on span "[STREET_ADDRESS]" at bounding box center [288, 164] width 29 height 4
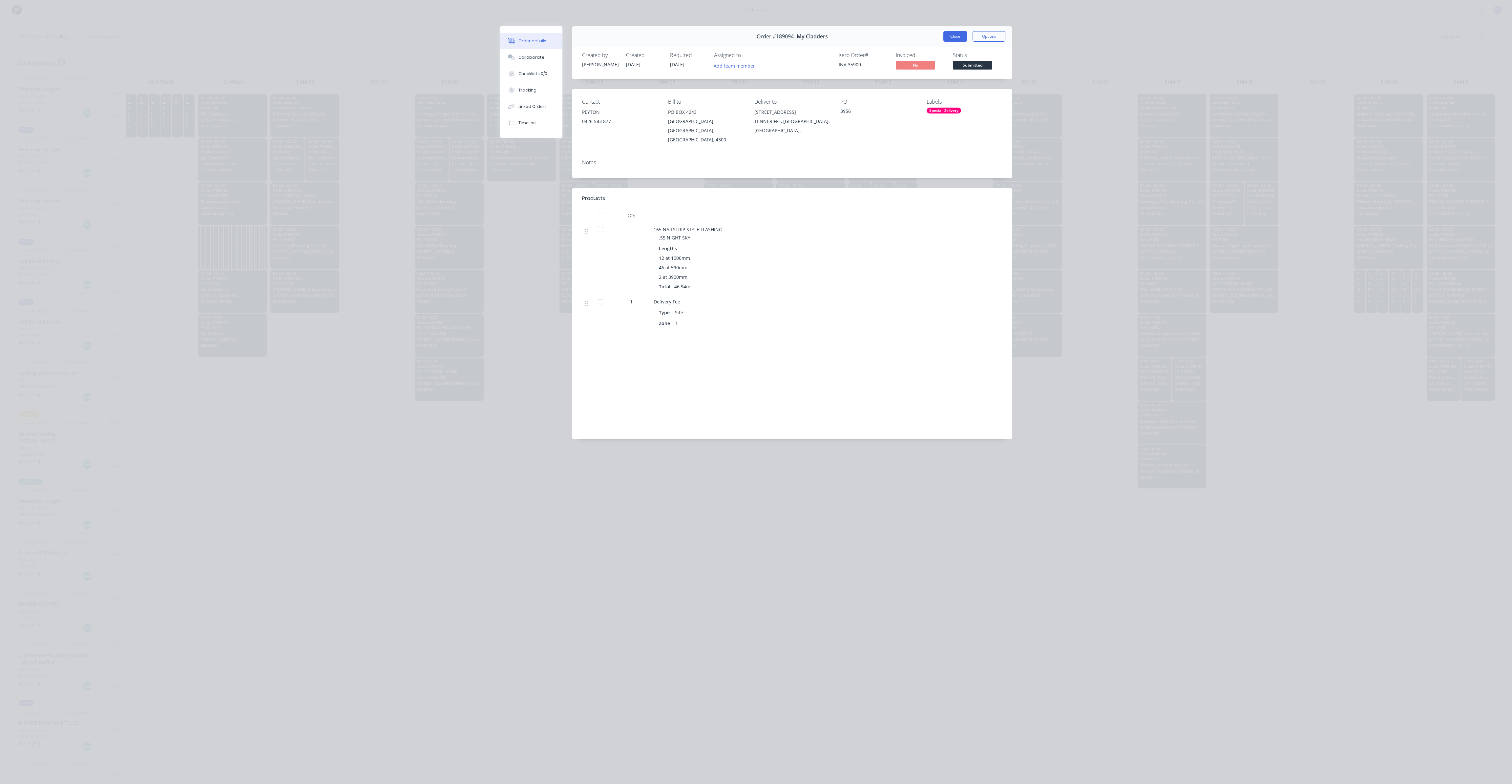
click at [958, 37] on button "Close" at bounding box center [955, 36] width 24 height 11
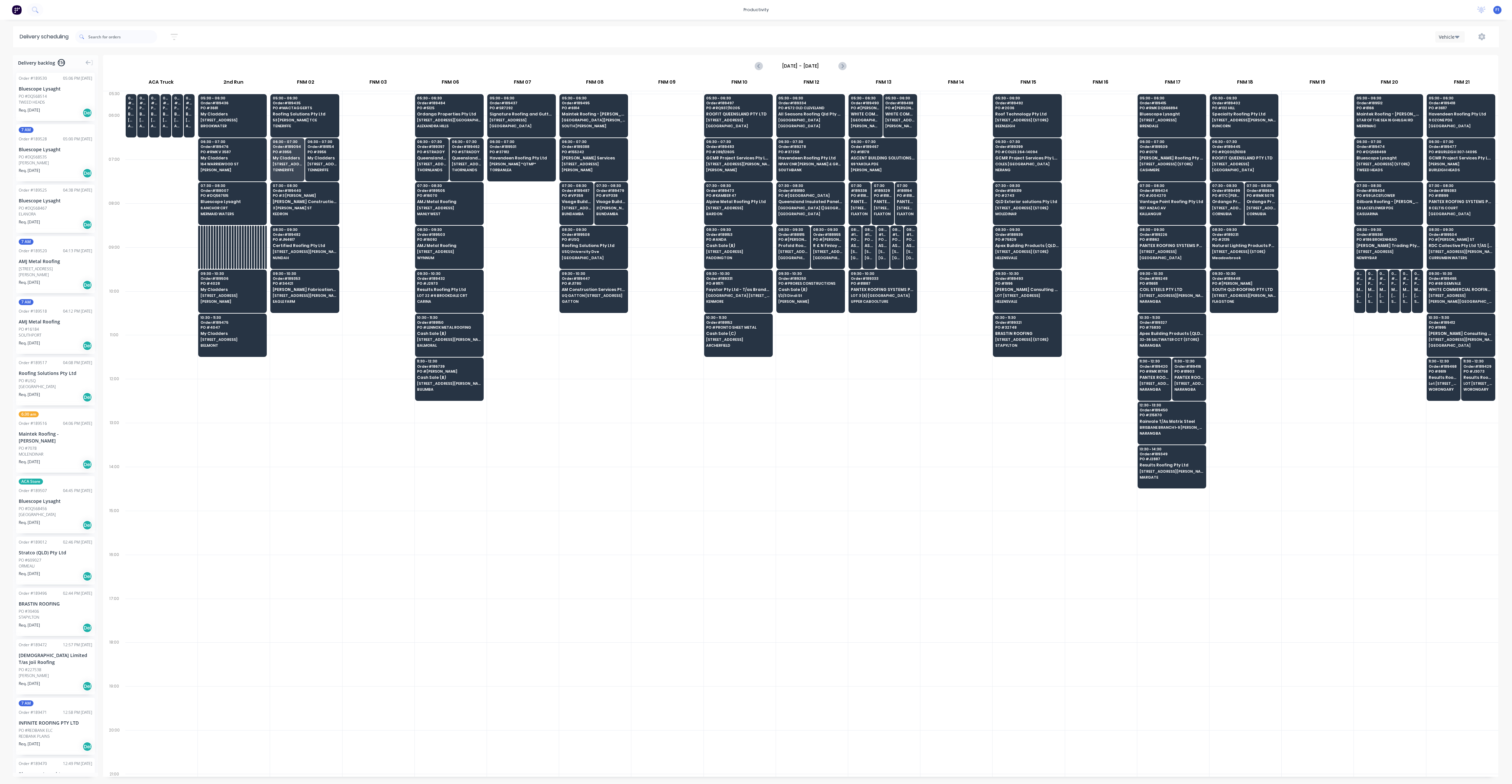
click at [767, 495] on div at bounding box center [740, 488] width 72 height 44
click at [1234, 248] on div "08:30 - 09:30 Order # 189231 PO # 2135 Natural Lighting Products Pty Ltd [STREE…" at bounding box center [1244, 244] width 68 height 37
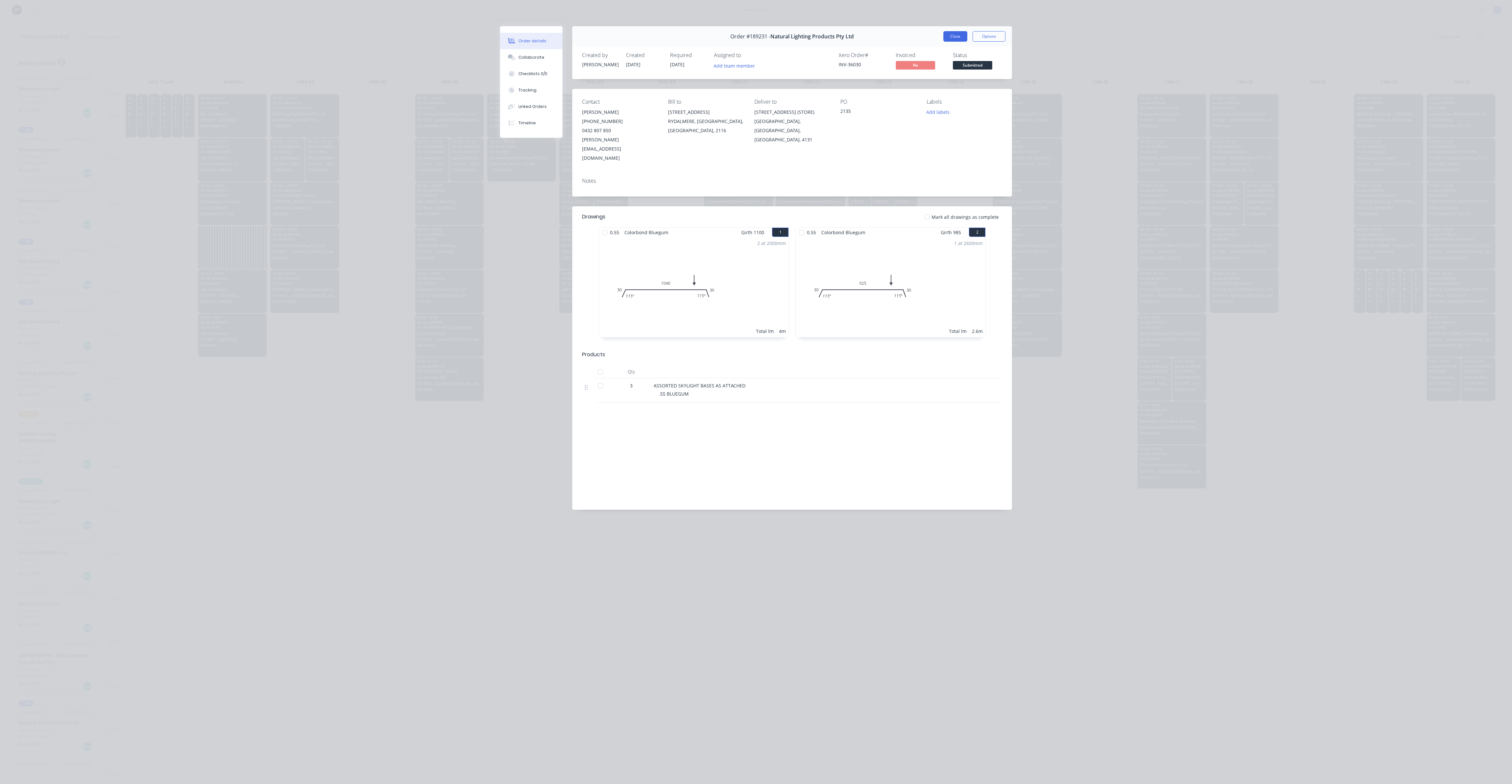
click at [951, 38] on button "Close" at bounding box center [955, 36] width 24 height 11
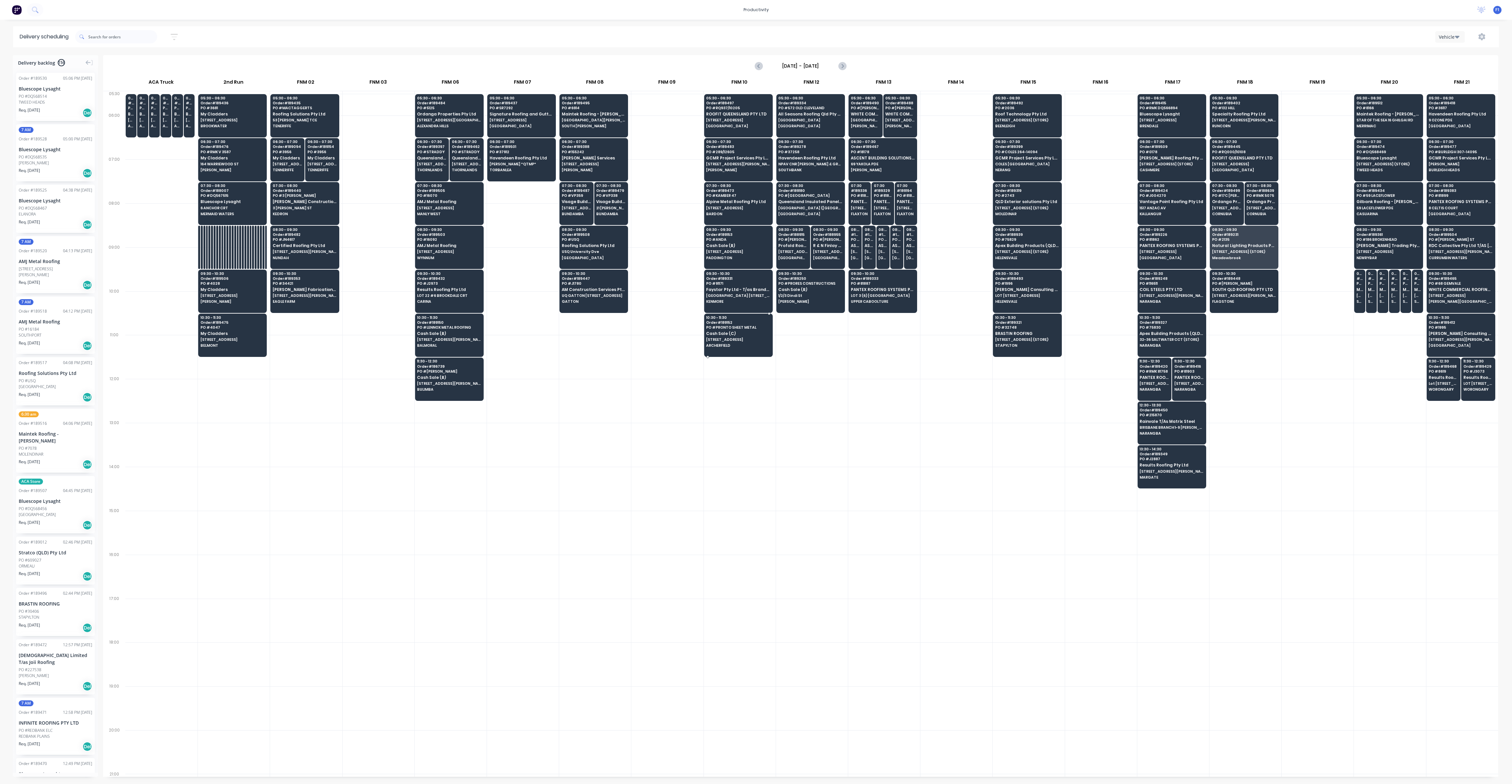
click at [747, 337] on span "[STREET_ADDRESS]" at bounding box center [738, 339] width 63 height 4
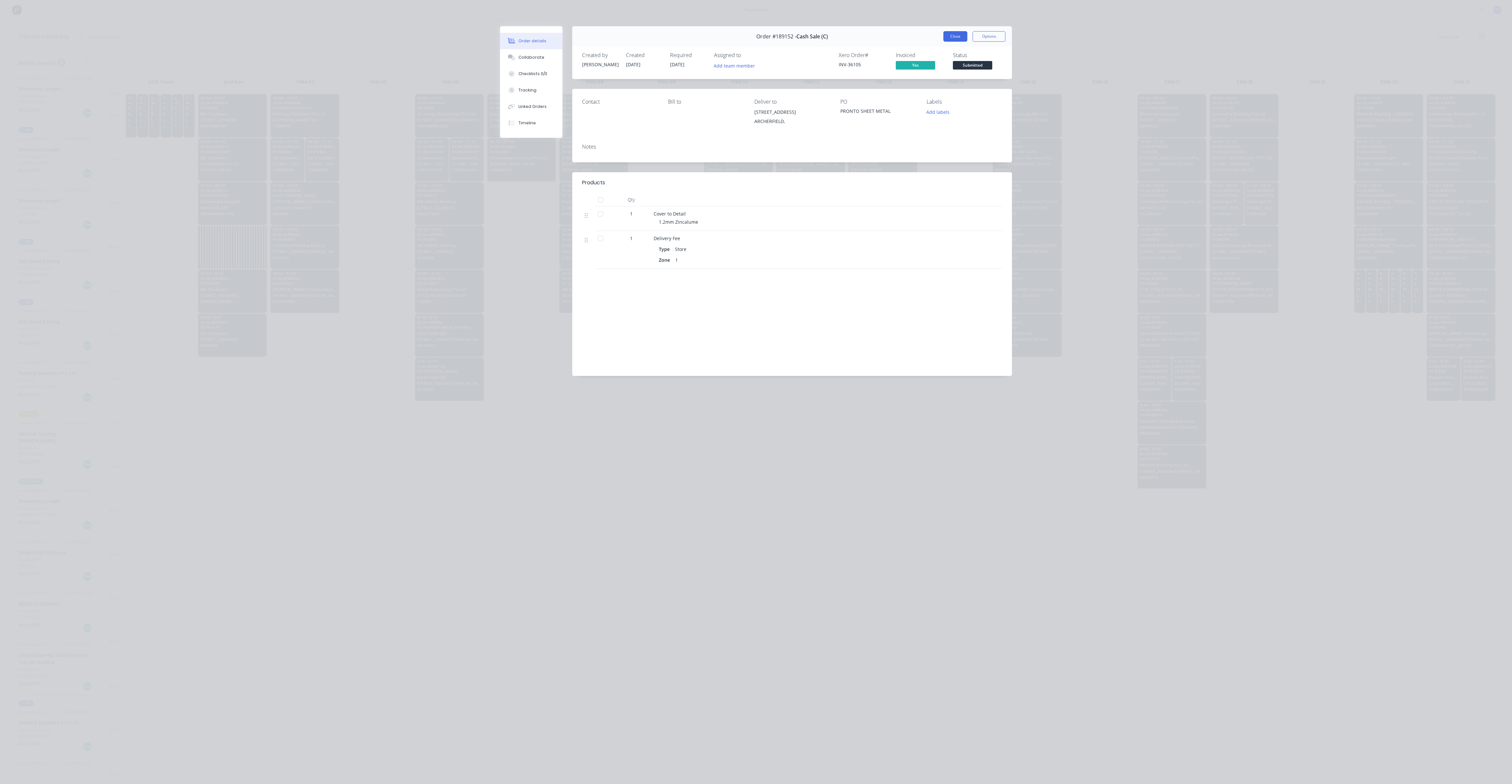
click at [955, 38] on button "Close" at bounding box center [955, 36] width 24 height 11
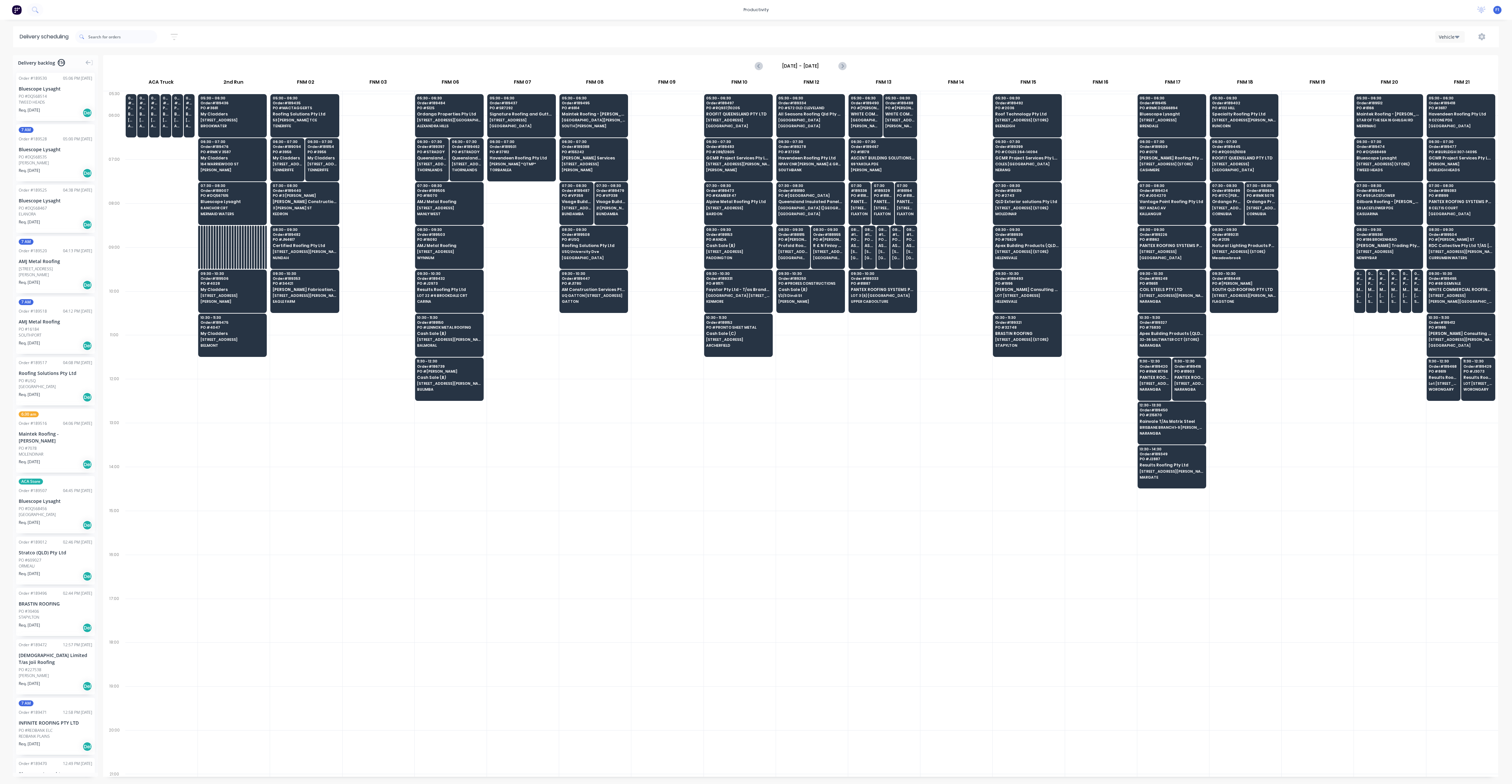
click at [682, 386] on div at bounding box center [667, 401] width 72 height 44
click at [727, 337] on span "[STREET_ADDRESS]" at bounding box center [738, 339] width 63 height 4
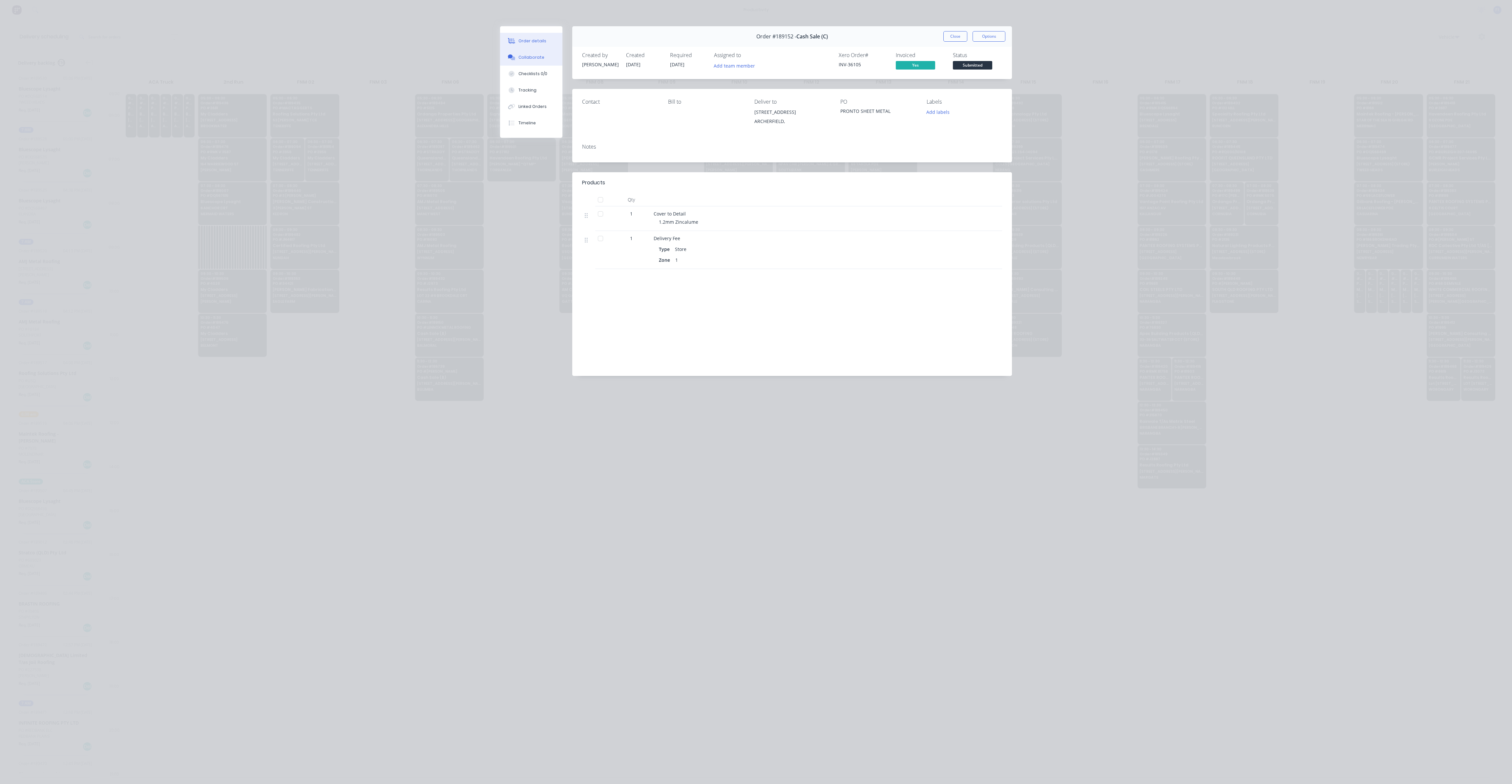
click at [528, 56] on div "Collaborate" at bounding box center [531, 58] width 26 height 6
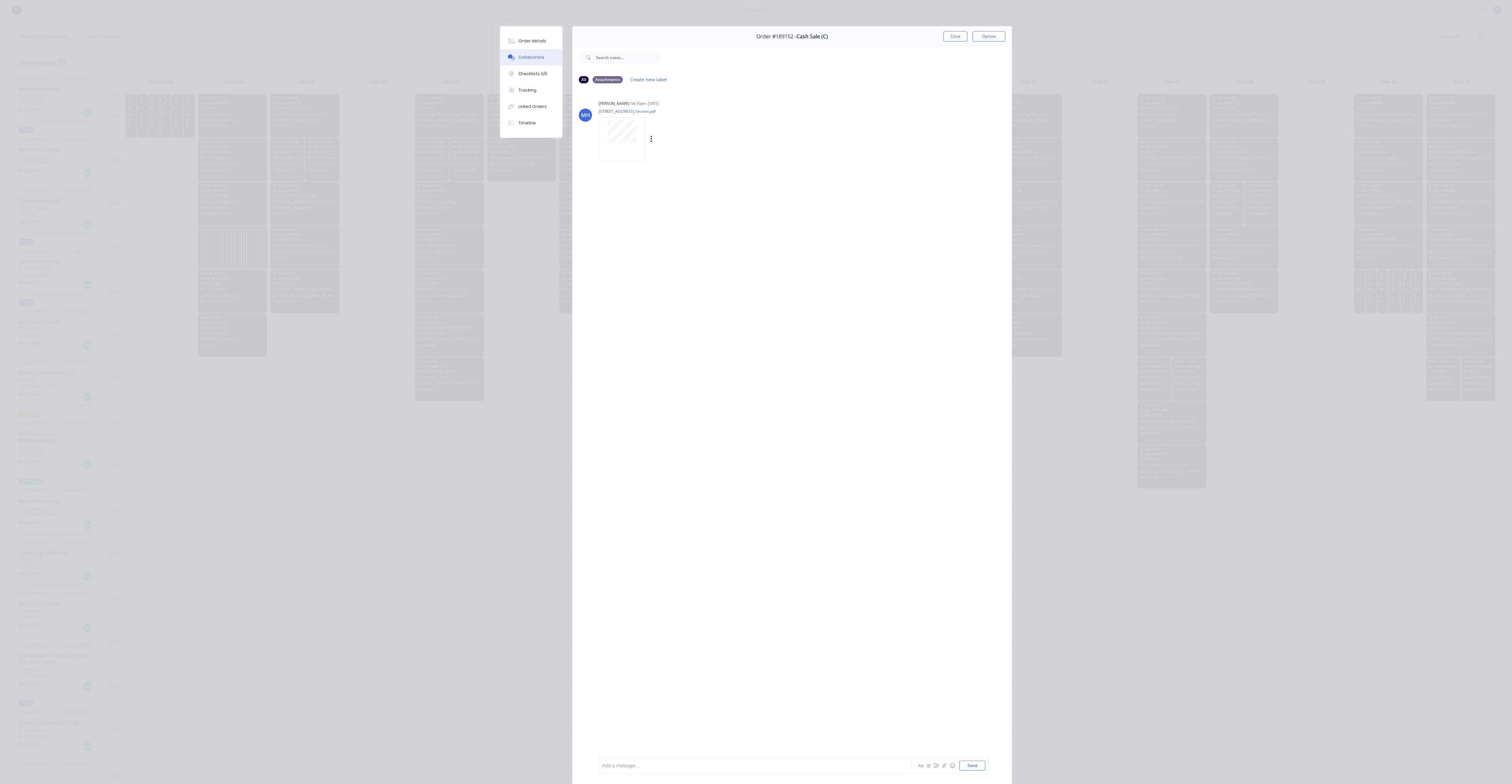
click at [607, 103] on div "[PERSON_NAME]" at bounding box center [614, 104] width 31 height 6
click at [582, 115] on div "MH" at bounding box center [585, 115] width 9 height 8
click at [519, 38] on button "Order details" at bounding box center [531, 41] width 62 height 16
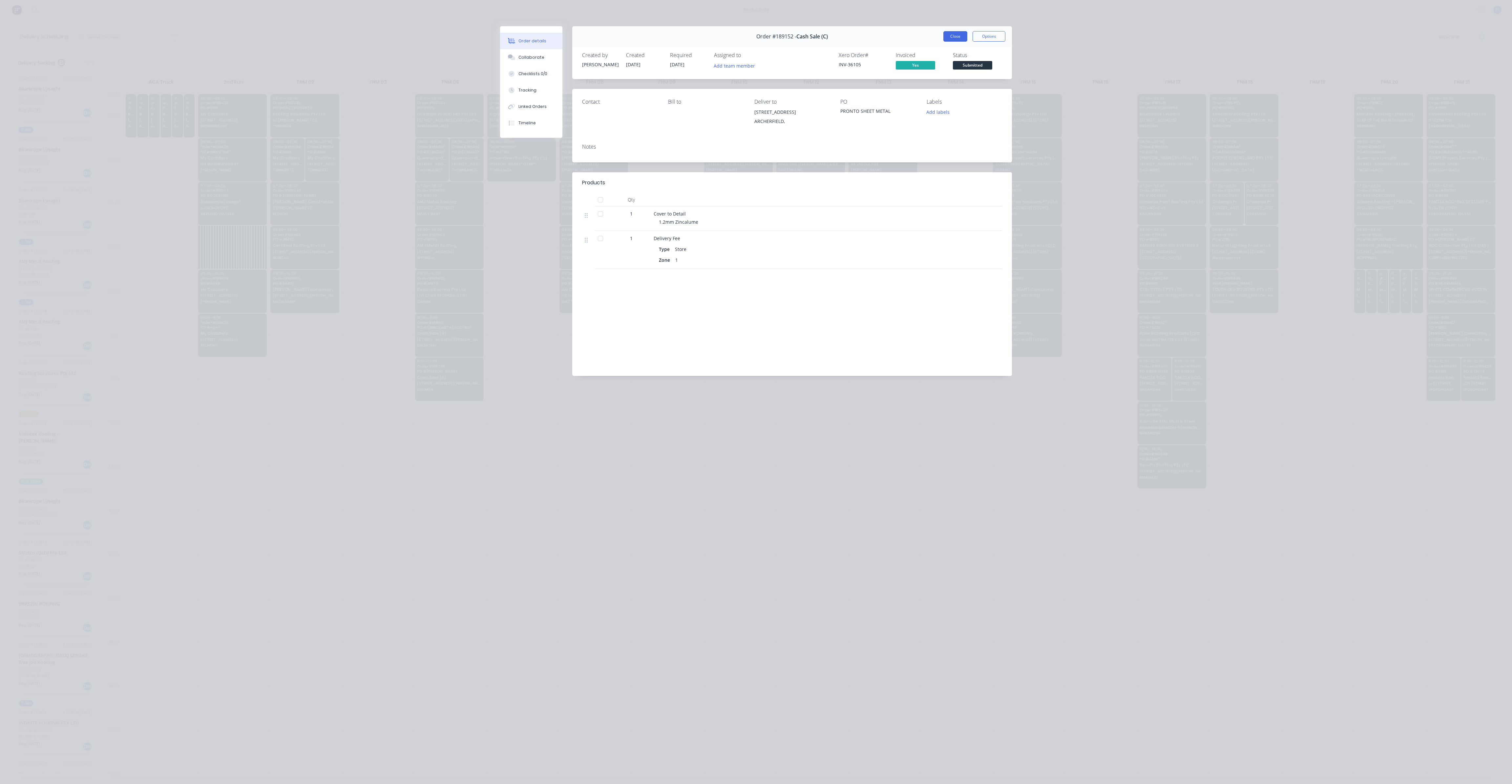
click at [947, 35] on button "Close" at bounding box center [955, 36] width 24 height 11
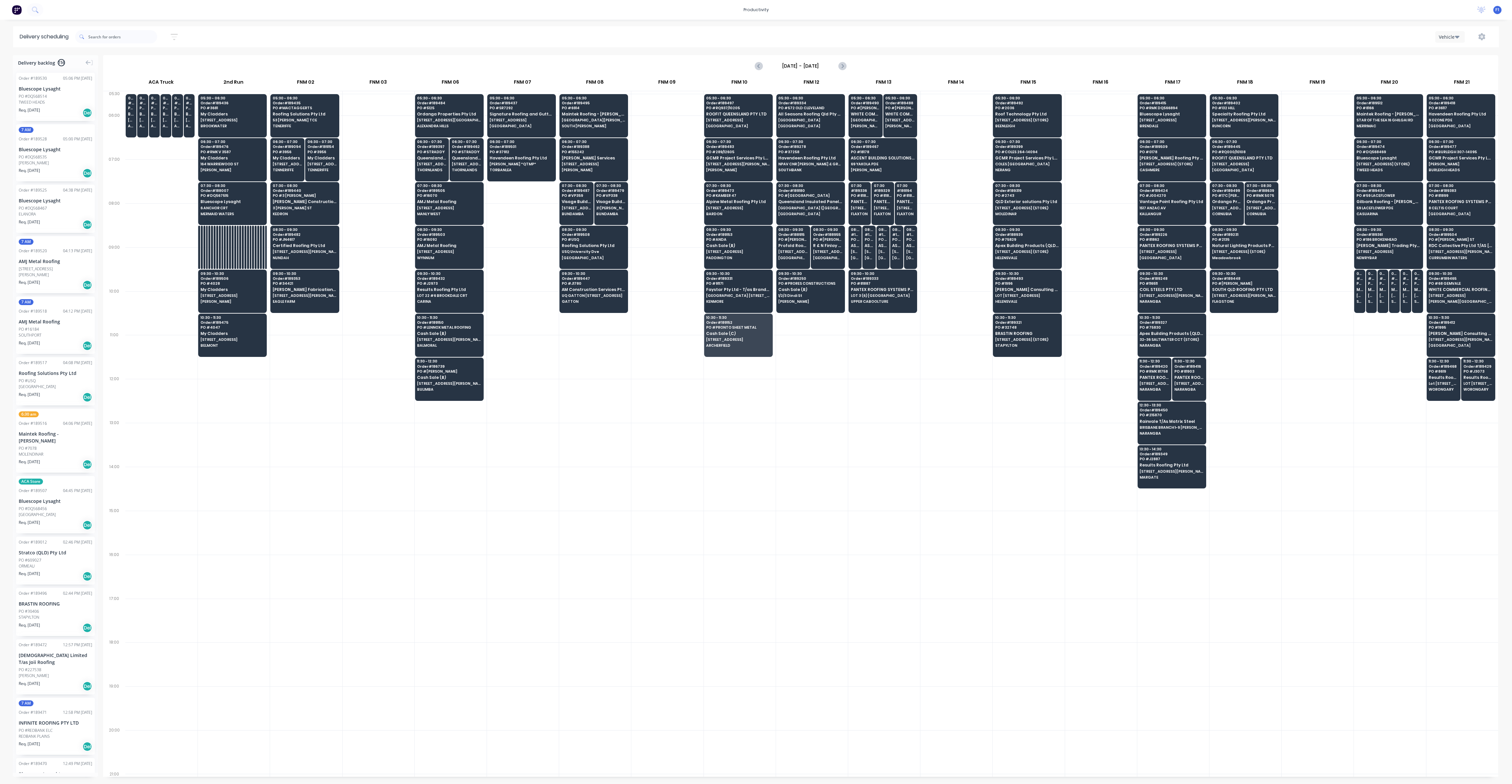
click at [657, 443] on div at bounding box center [667, 445] width 72 height 44
